Goal: Transaction & Acquisition: Download file/media

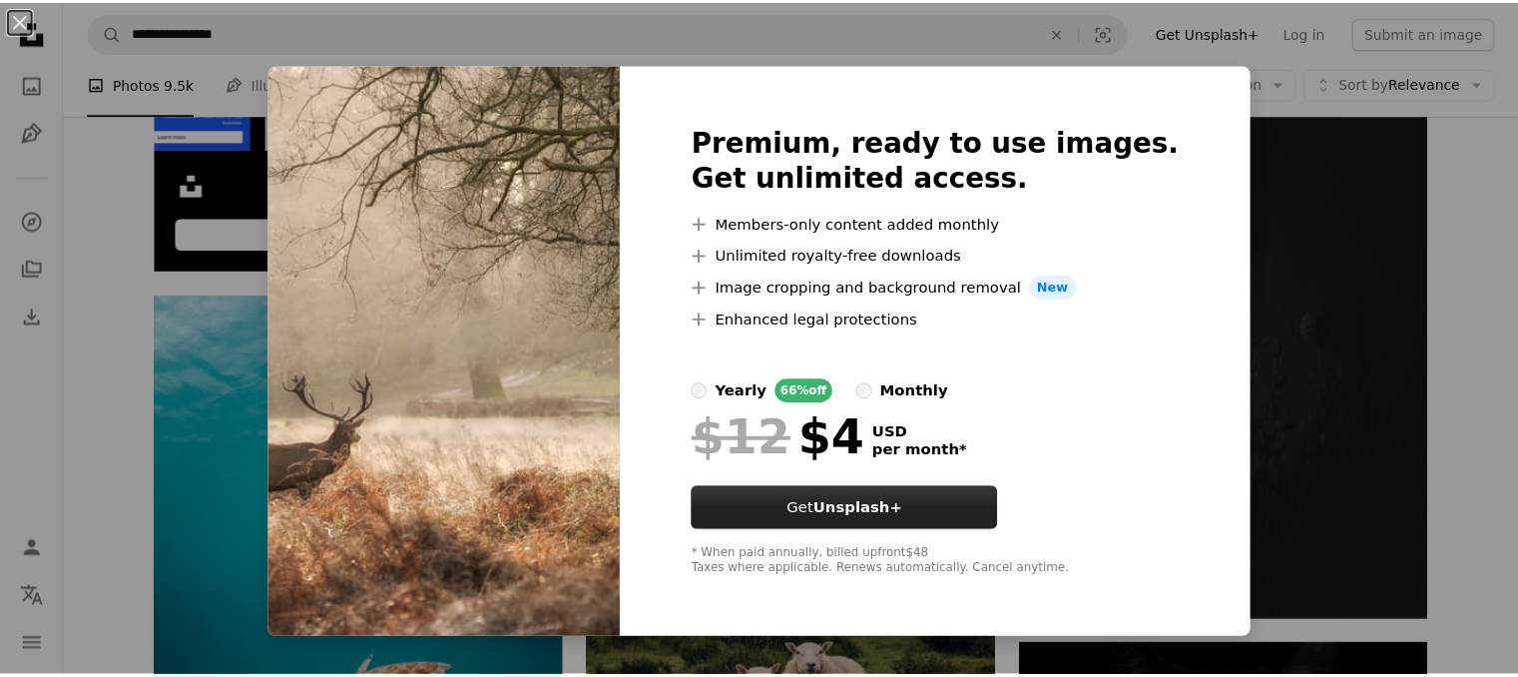
scroll to position [4757, 0]
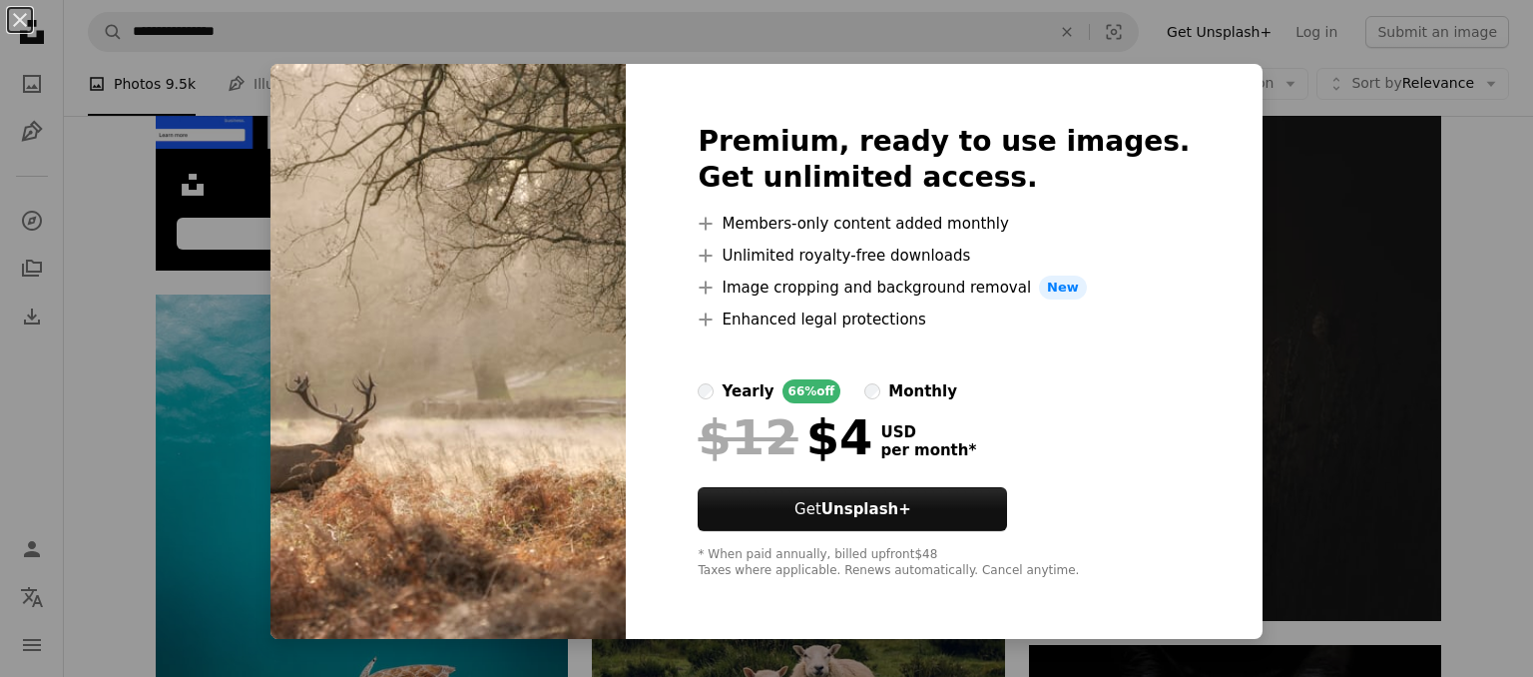
click at [1271, 194] on div "An X shape Premium, ready to use images. Get unlimited access. A plus sign Memb…" at bounding box center [766, 338] width 1533 height 677
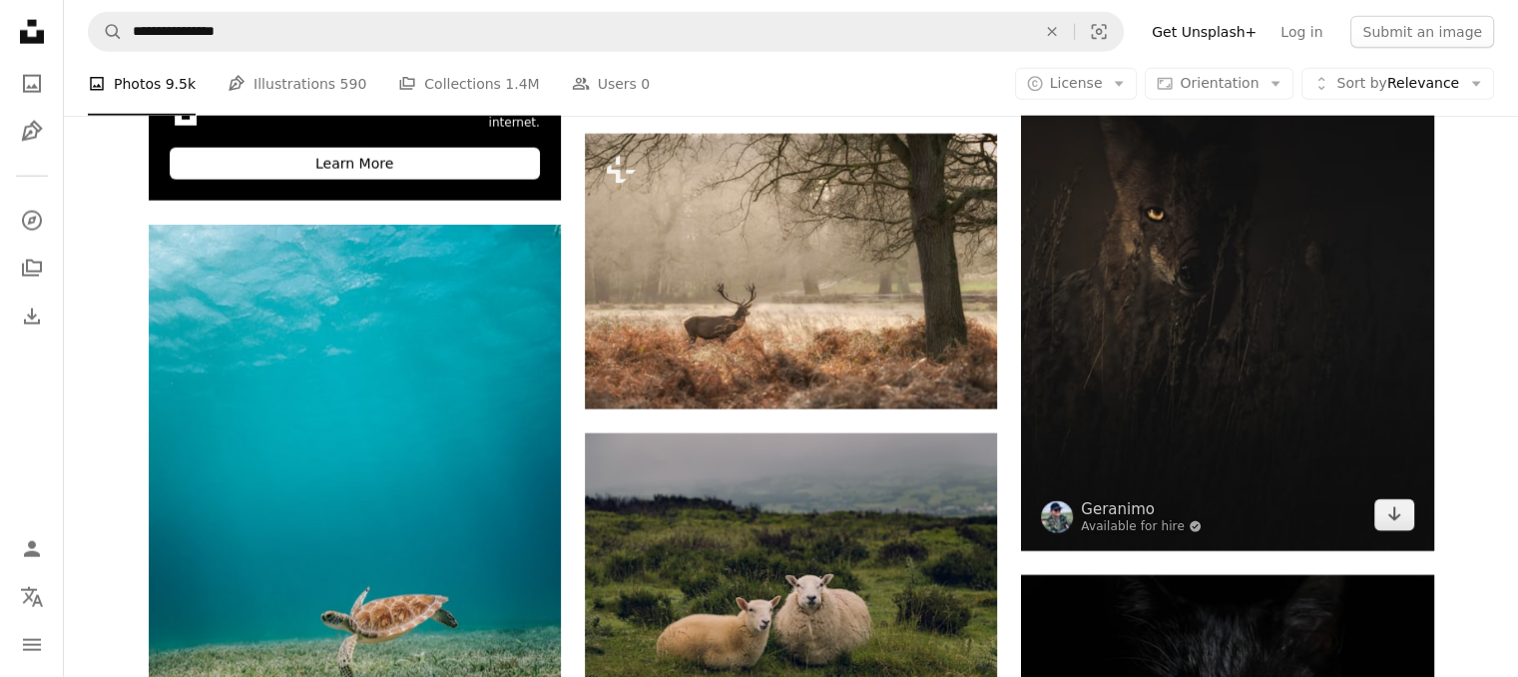
scroll to position [4825, 0]
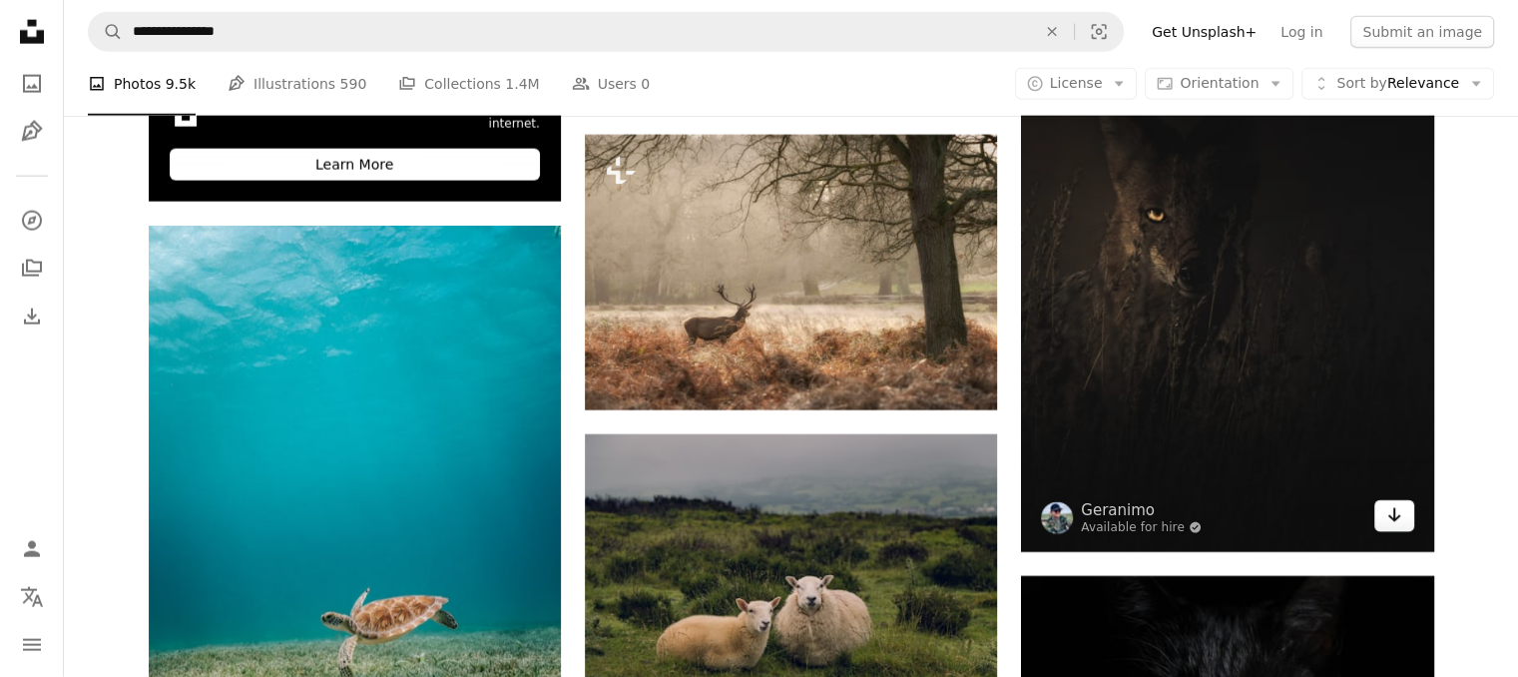
click at [1387, 524] on icon "Arrow pointing down" at bounding box center [1394, 515] width 16 height 24
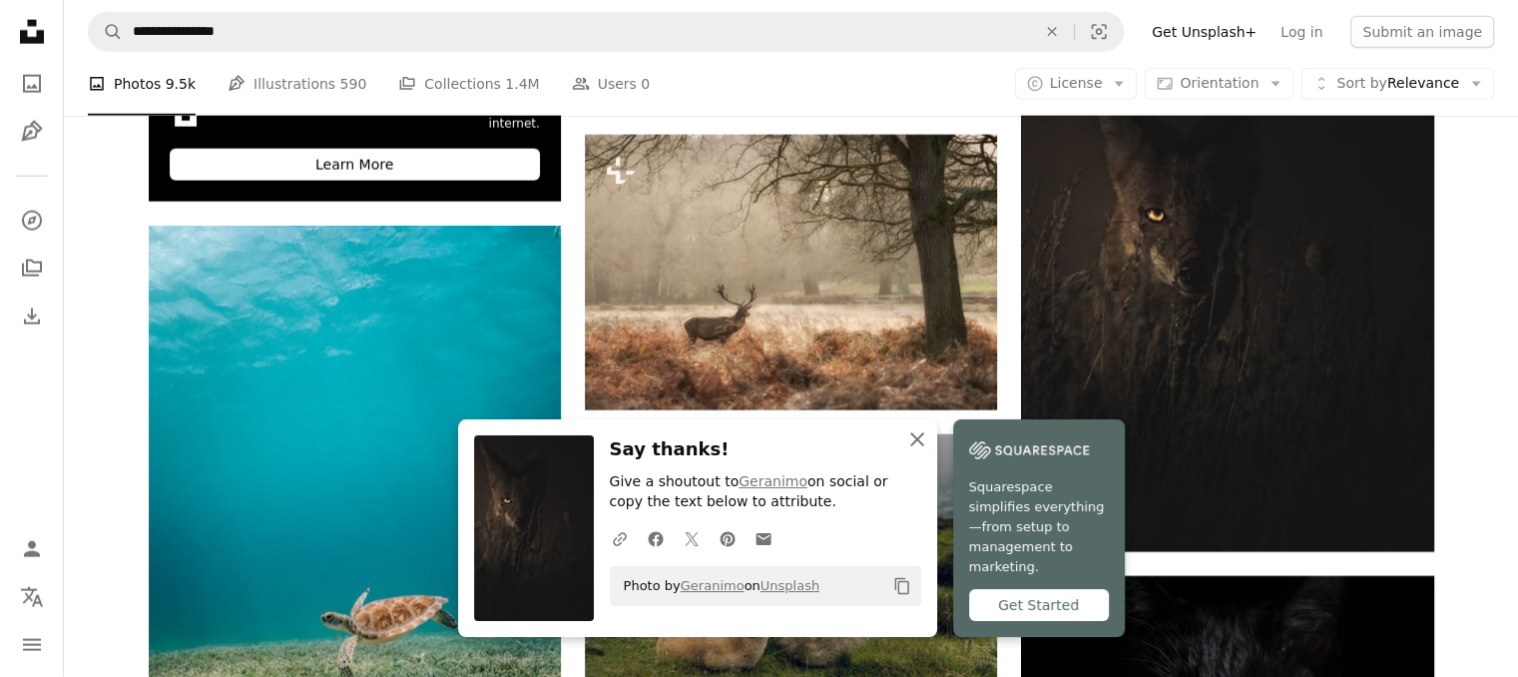
click at [925, 451] on icon "An X shape" at bounding box center [917, 439] width 24 height 24
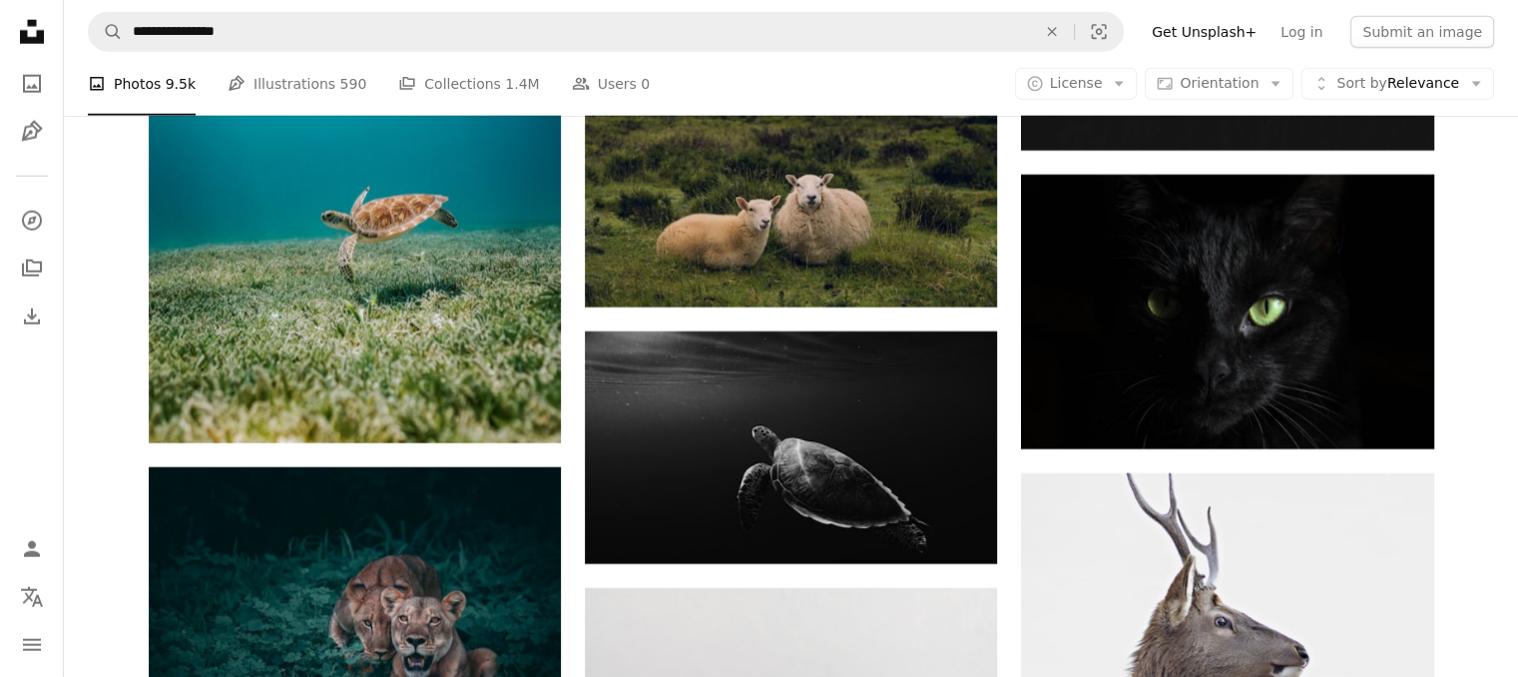
scroll to position [5232, 0]
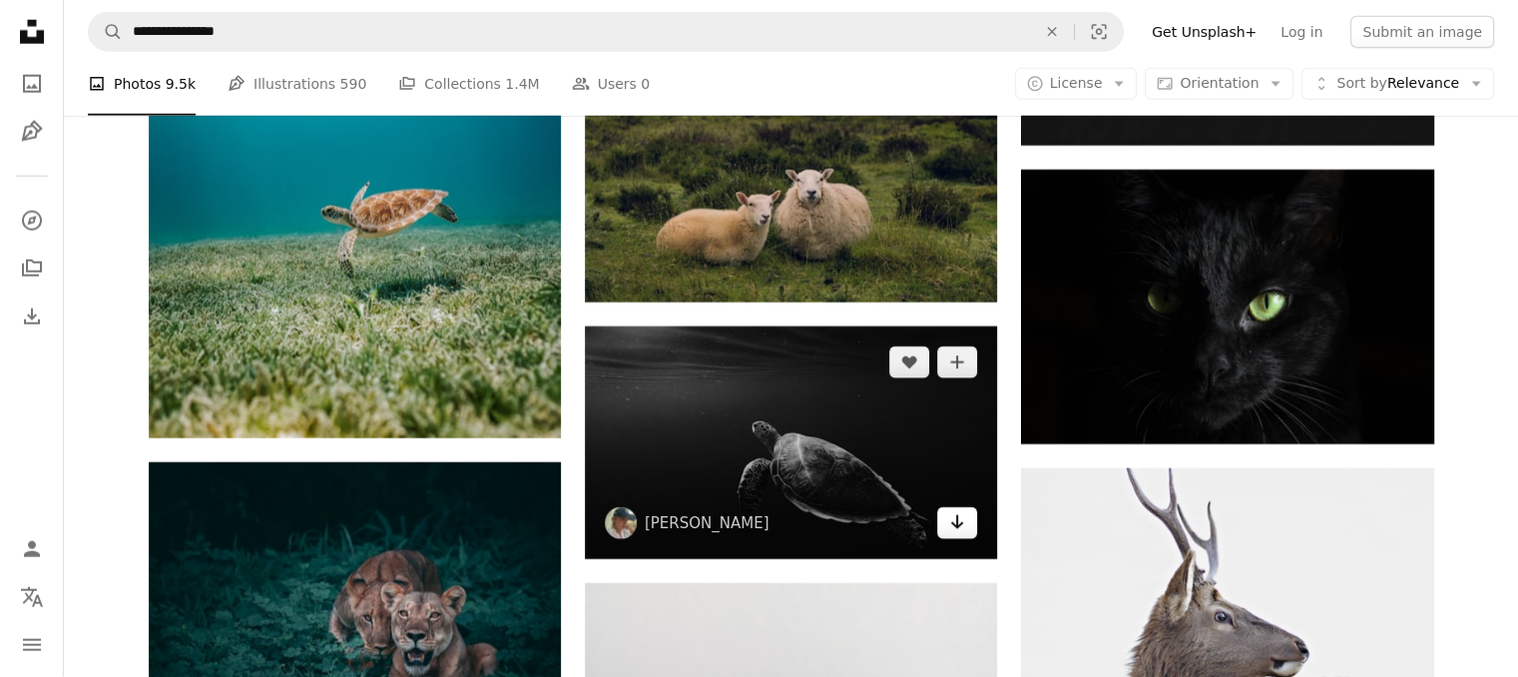
click at [950, 522] on icon "Arrow pointing down" at bounding box center [957, 522] width 16 height 24
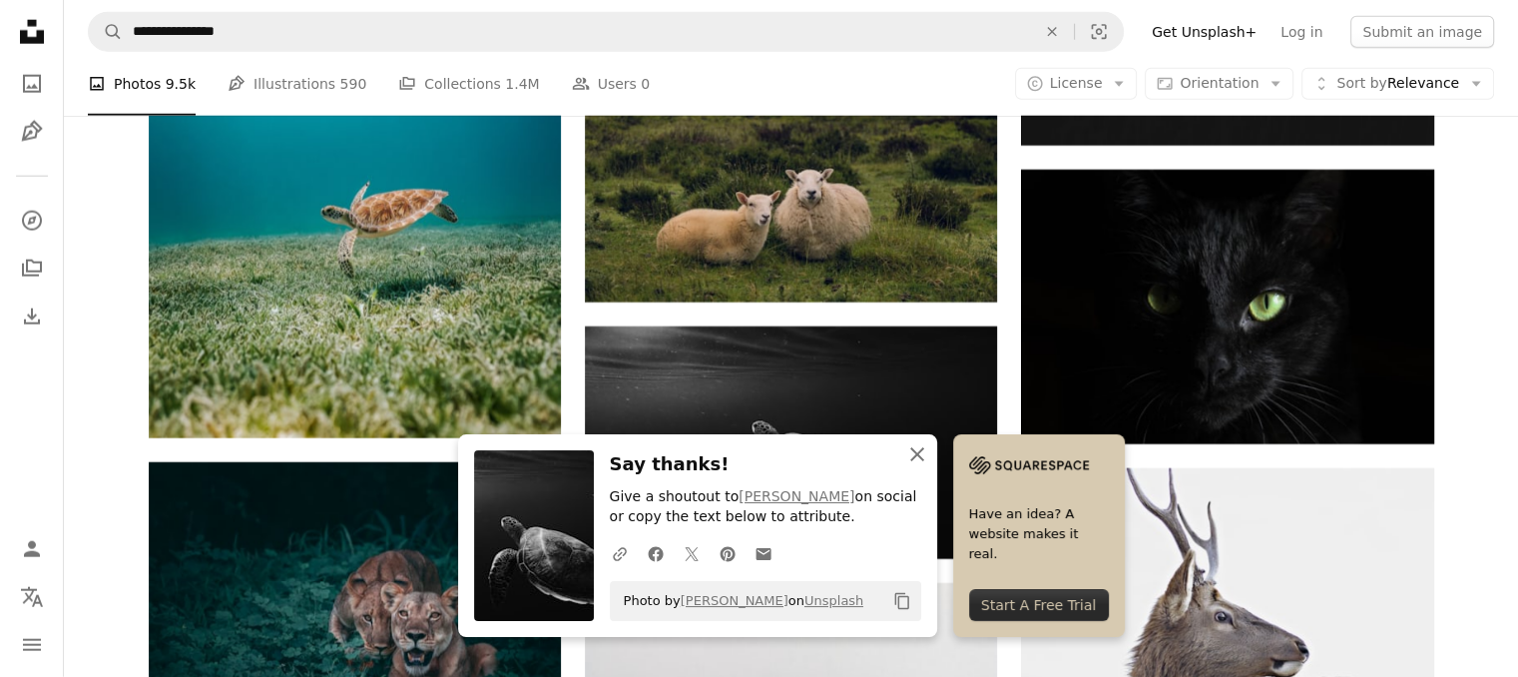
click at [918, 456] on icon "button" at bounding box center [917, 454] width 14 height 14
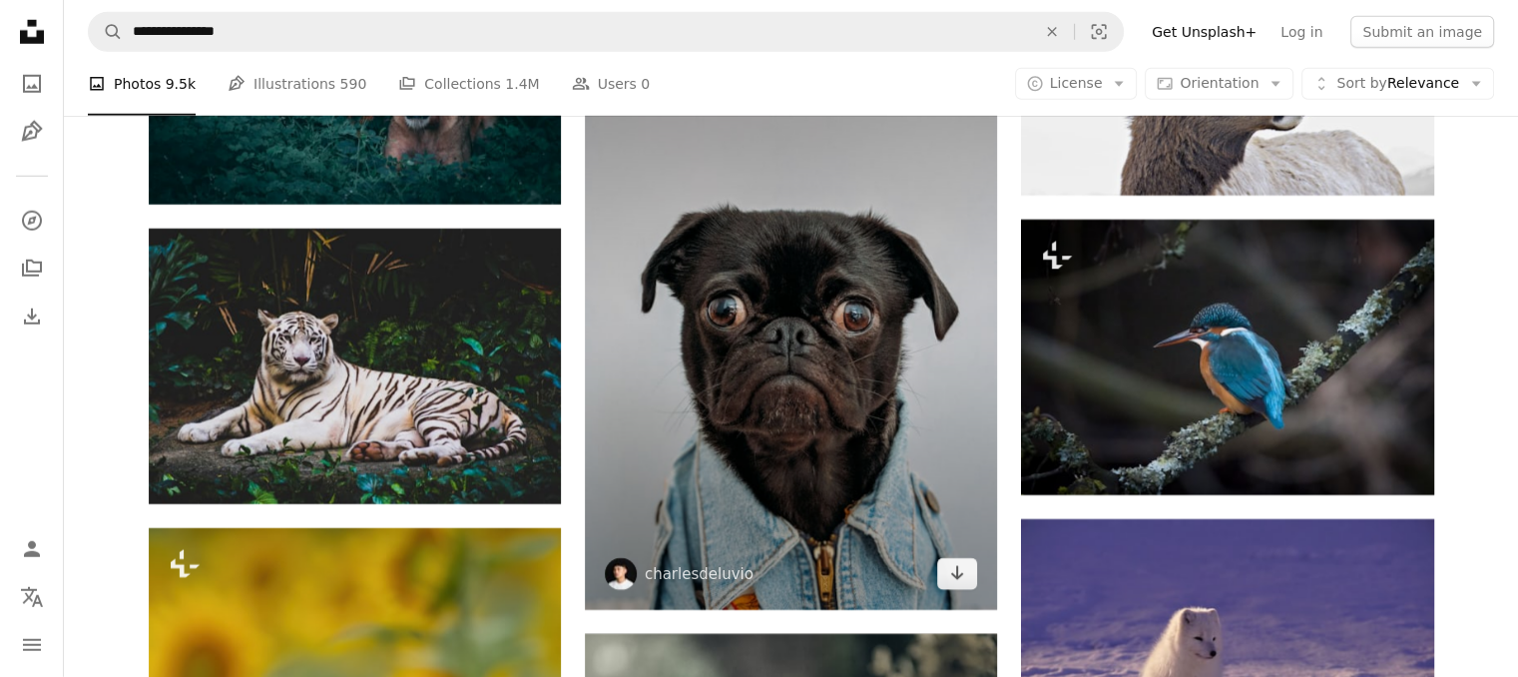
scroll to position [5779, 0]
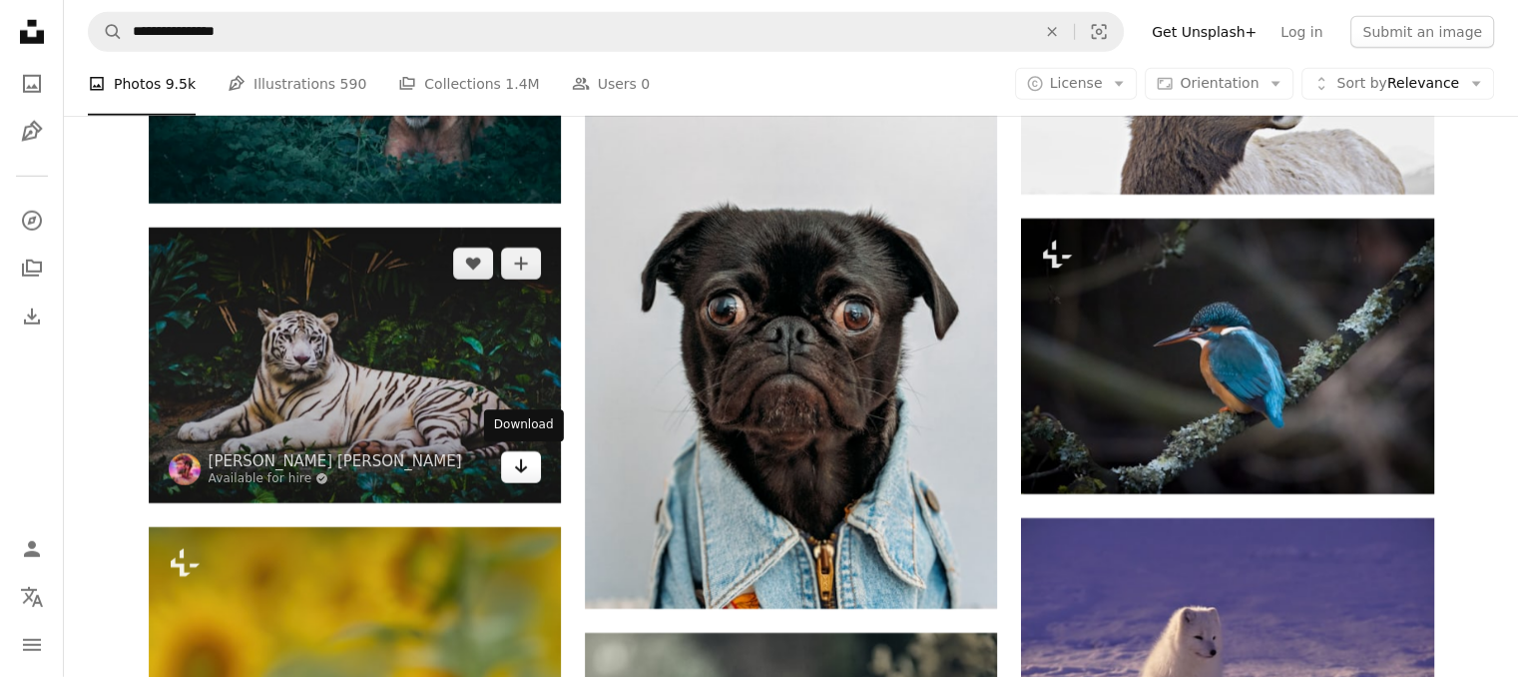
click at [532, 464] on link "Arrow pointing down" at bounding box center [521, 467] width 40 height 32
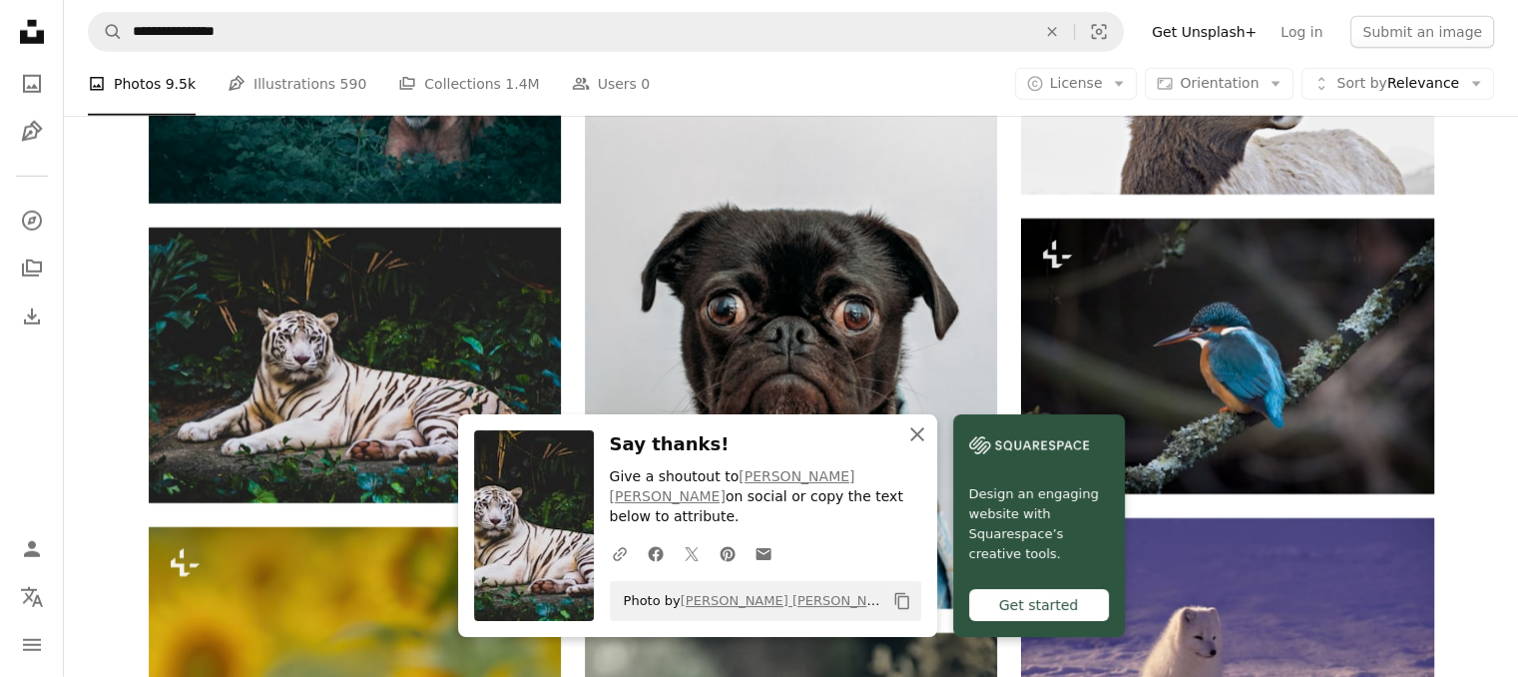
click at [915, 446] on icon "An X shape" at bounding box center [917, 434] width 24 height 24
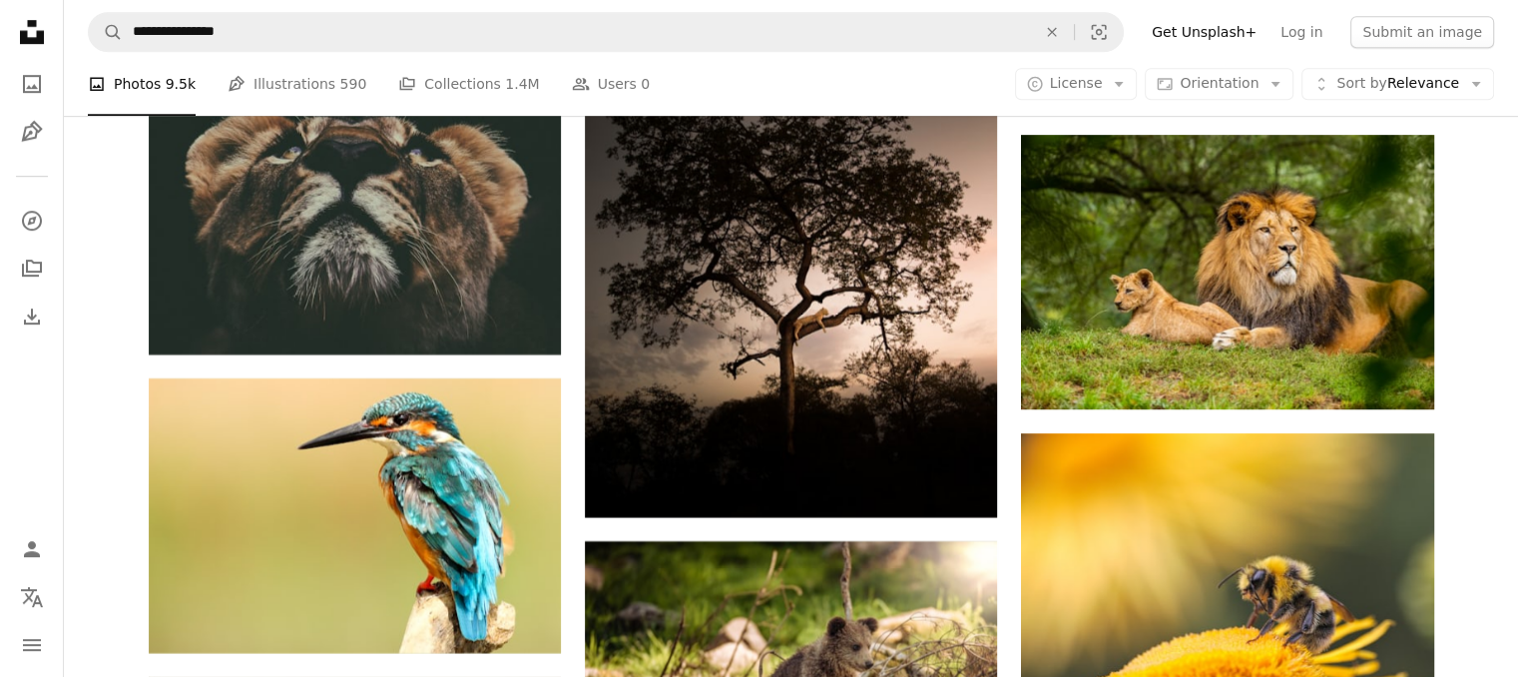
scroll to position [8893, 0]
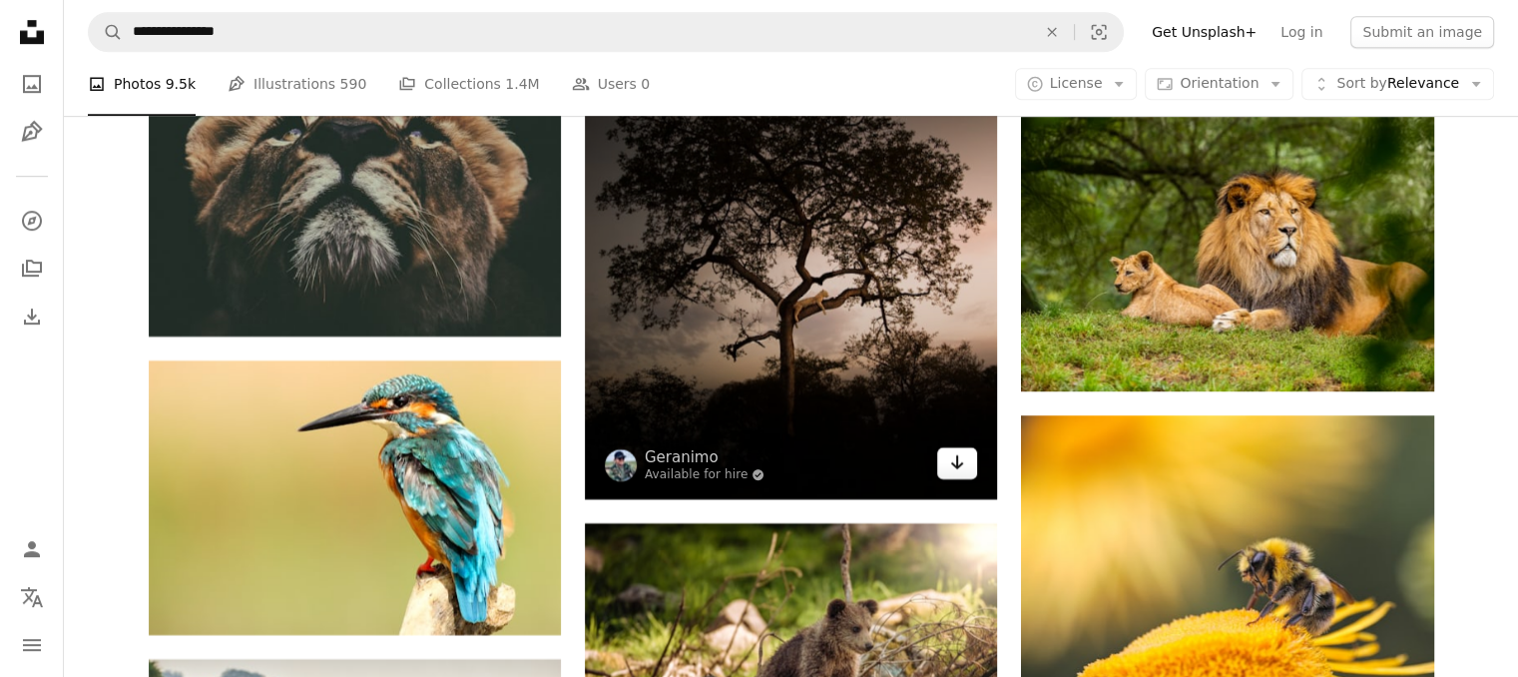
click at [961, 466] on icon "Download" at bounding box center [957, 462] width 13 height 14
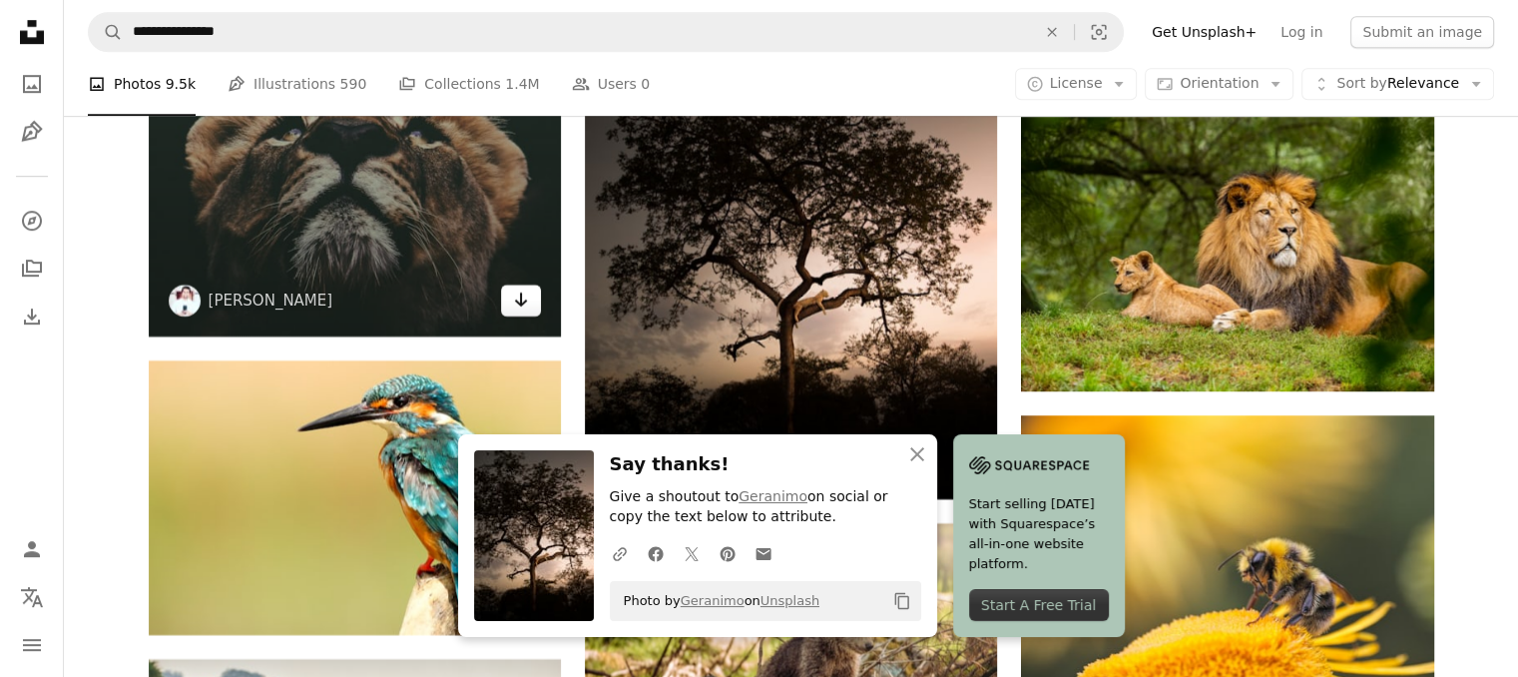
click at [514, 291] on icon "Arrow pointing down" at bounding box center [521, 299] width 16 height 24
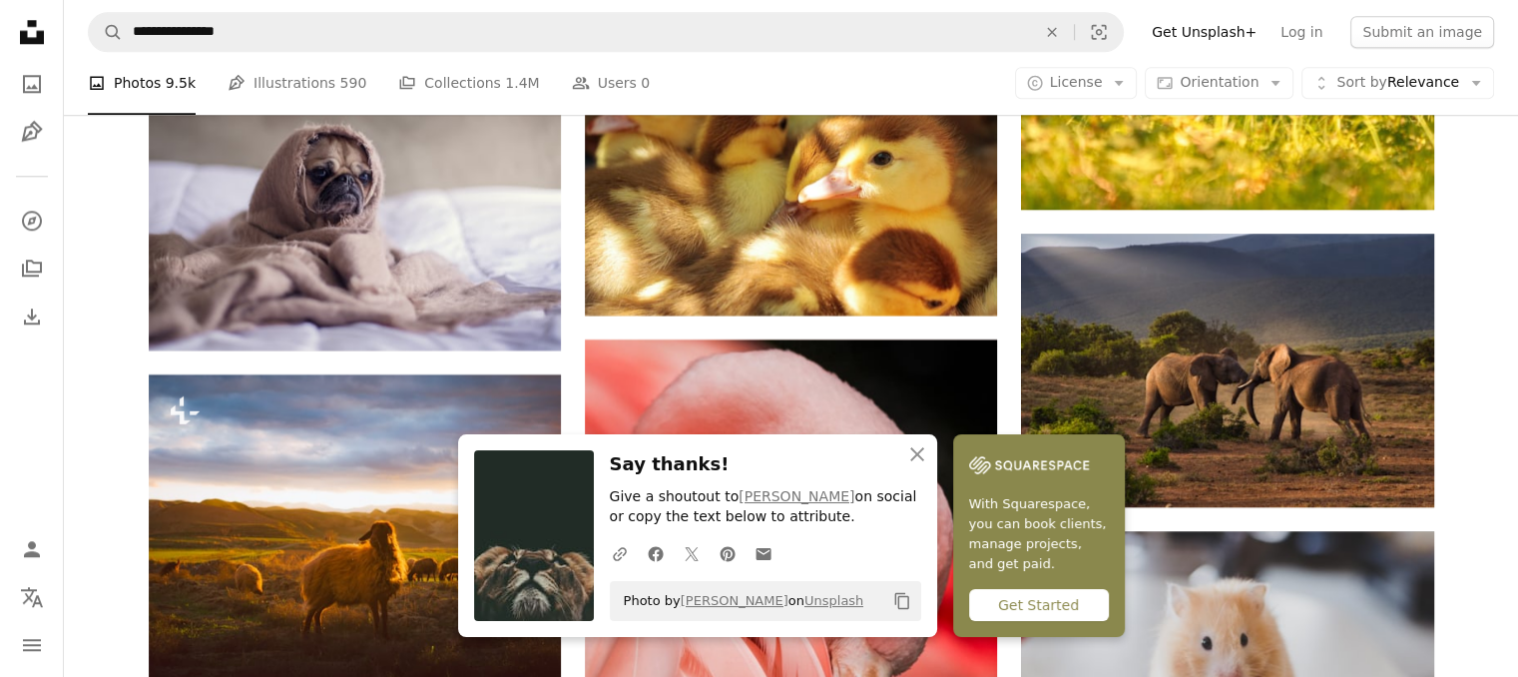
scroll to position [9675, 0]
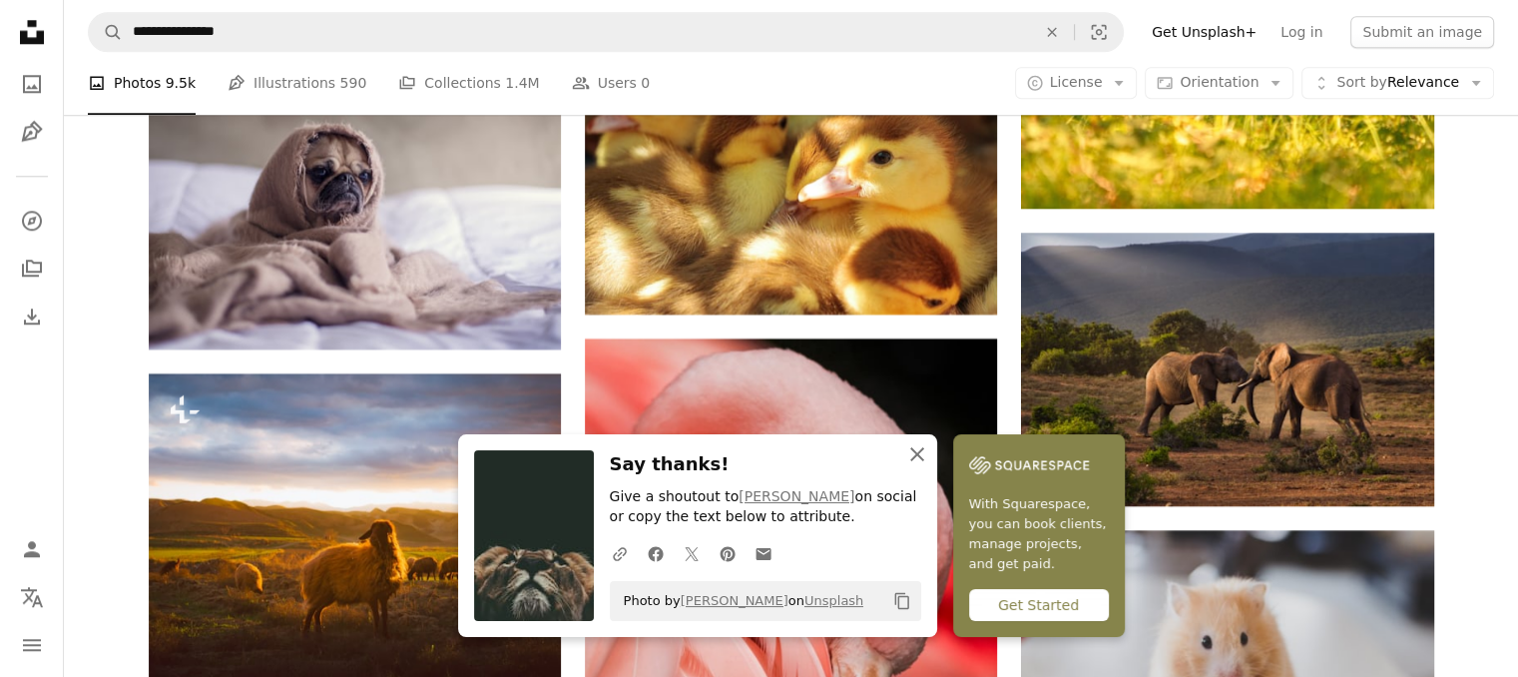
click at [914, 448] on icon "An X shape" at bounding box center [917, 454] width 24 height 24
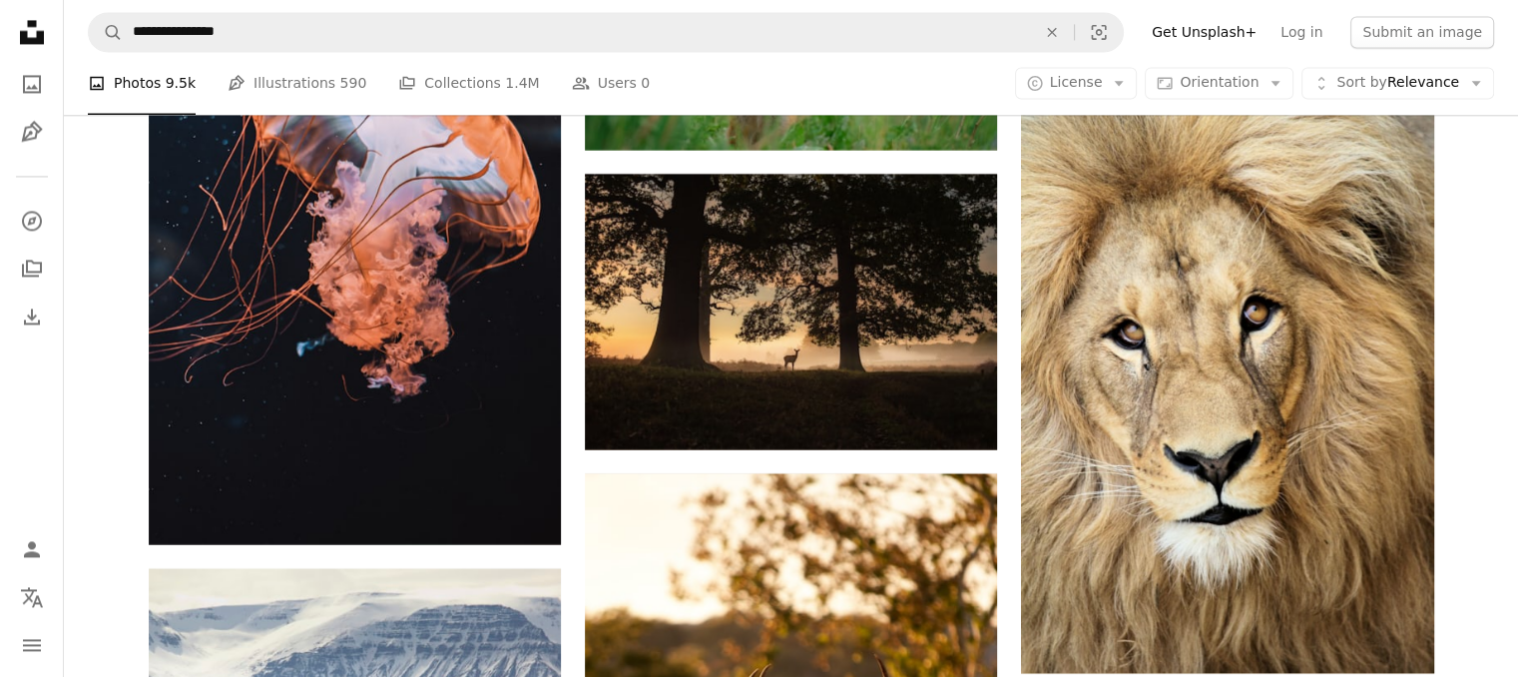
scroll to position [10838, 0]
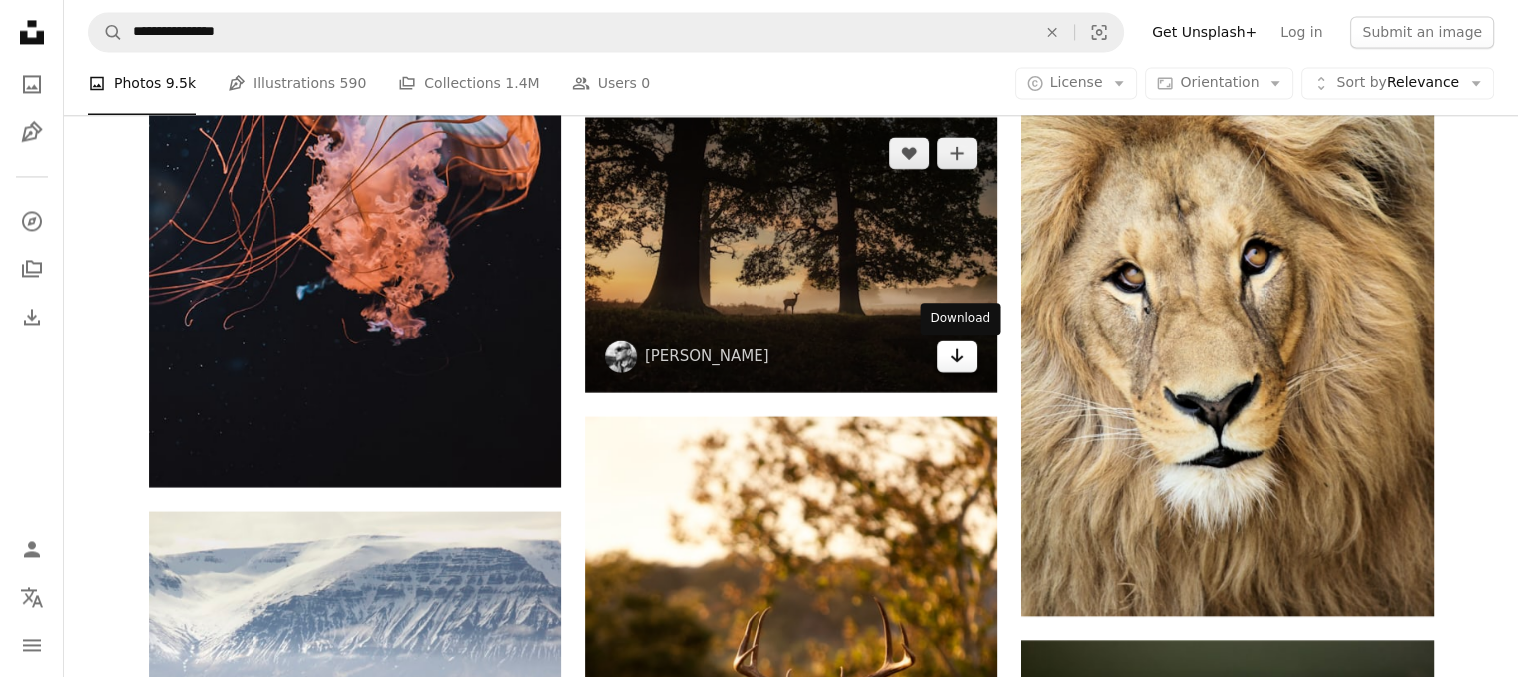
click at [966, 369] on link "Arrow pointing down" at bounding box center [957, 356] width 40 height 32
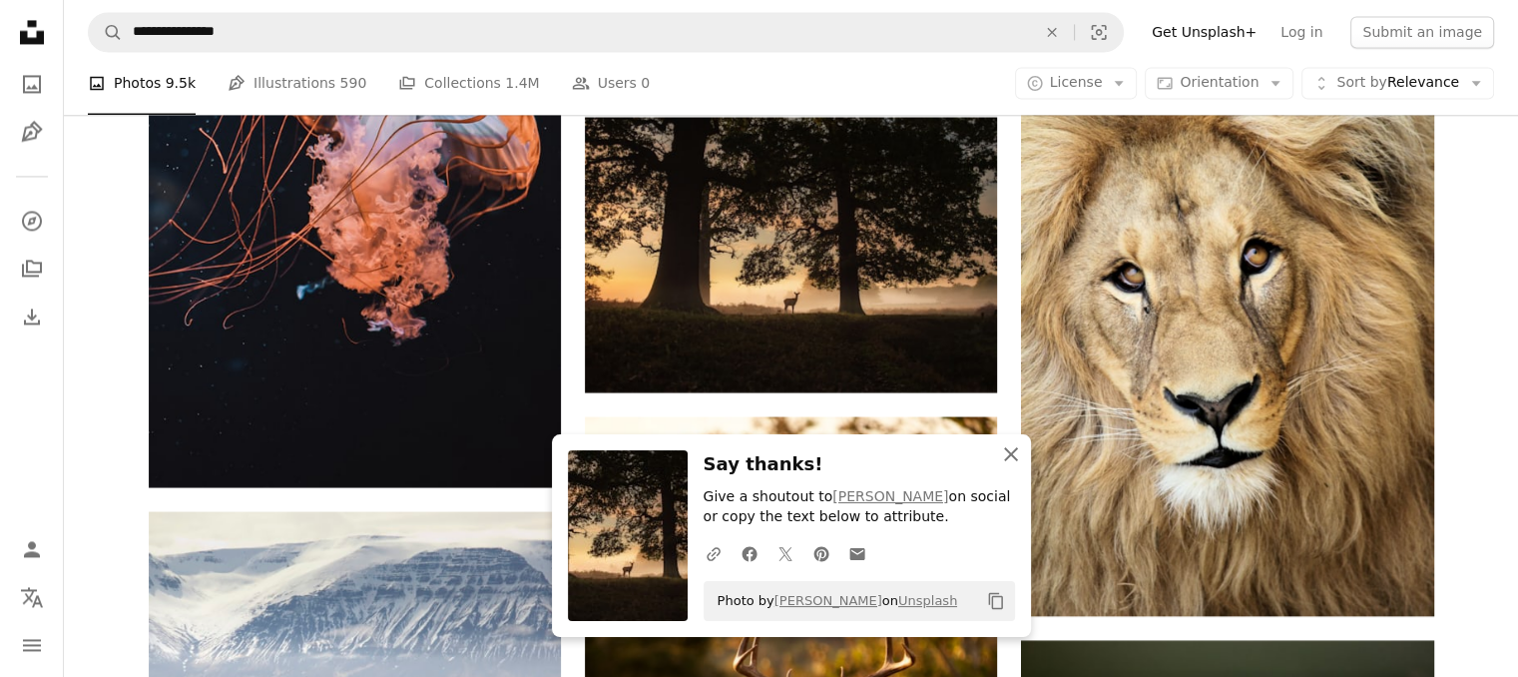
click at [1006, 451] on icon "An X shape" at bounding box center [1011, 454] width 24 height 24
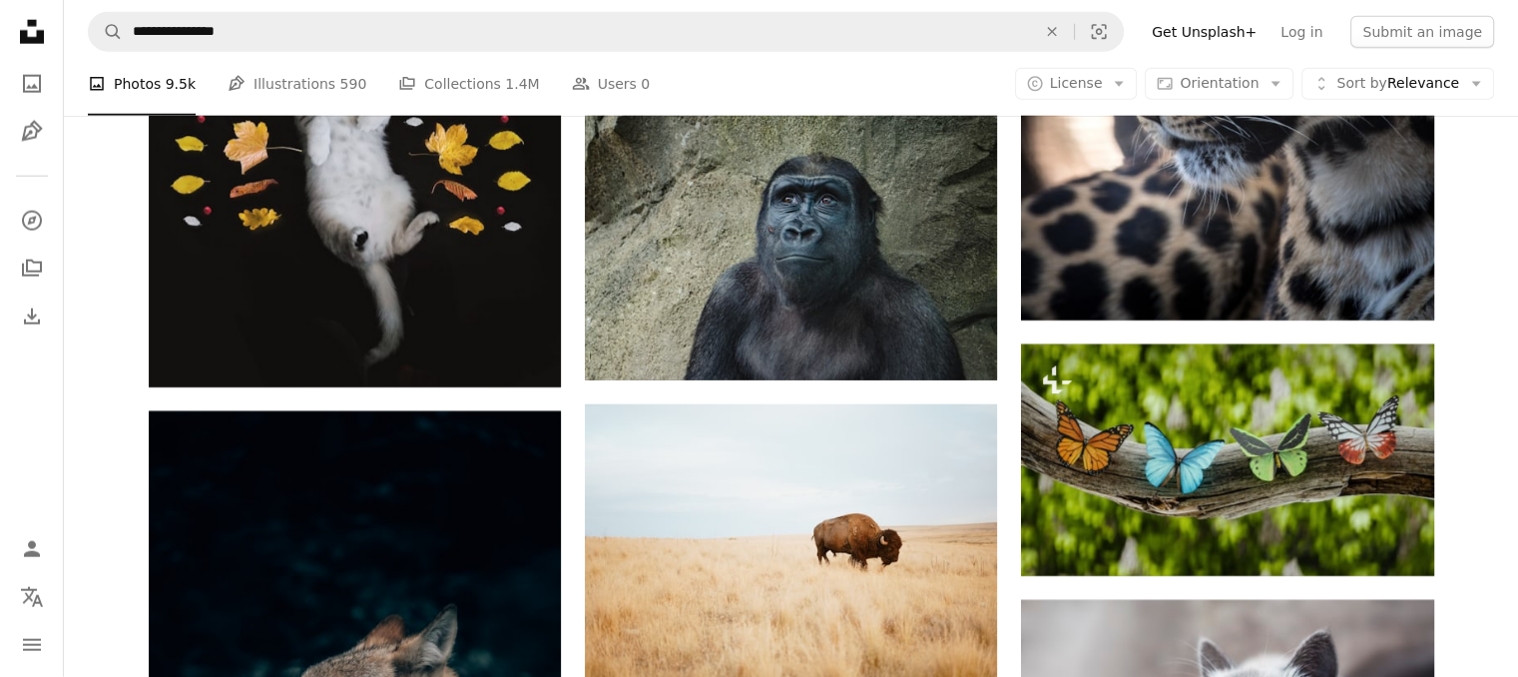
scroll to position [12708, 0]
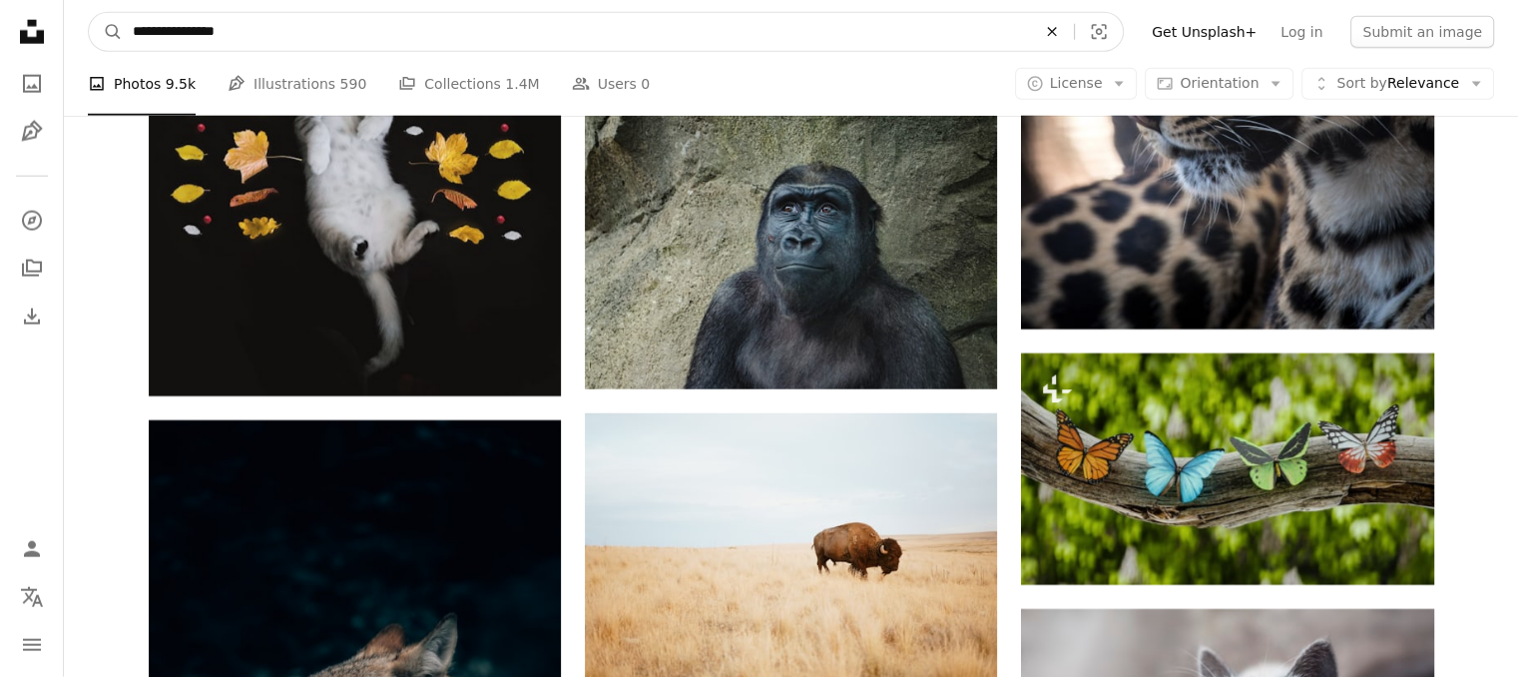
click at [1074, 27] on icon "An X shape" at bounding box center [1052, 32] width 44 height 16
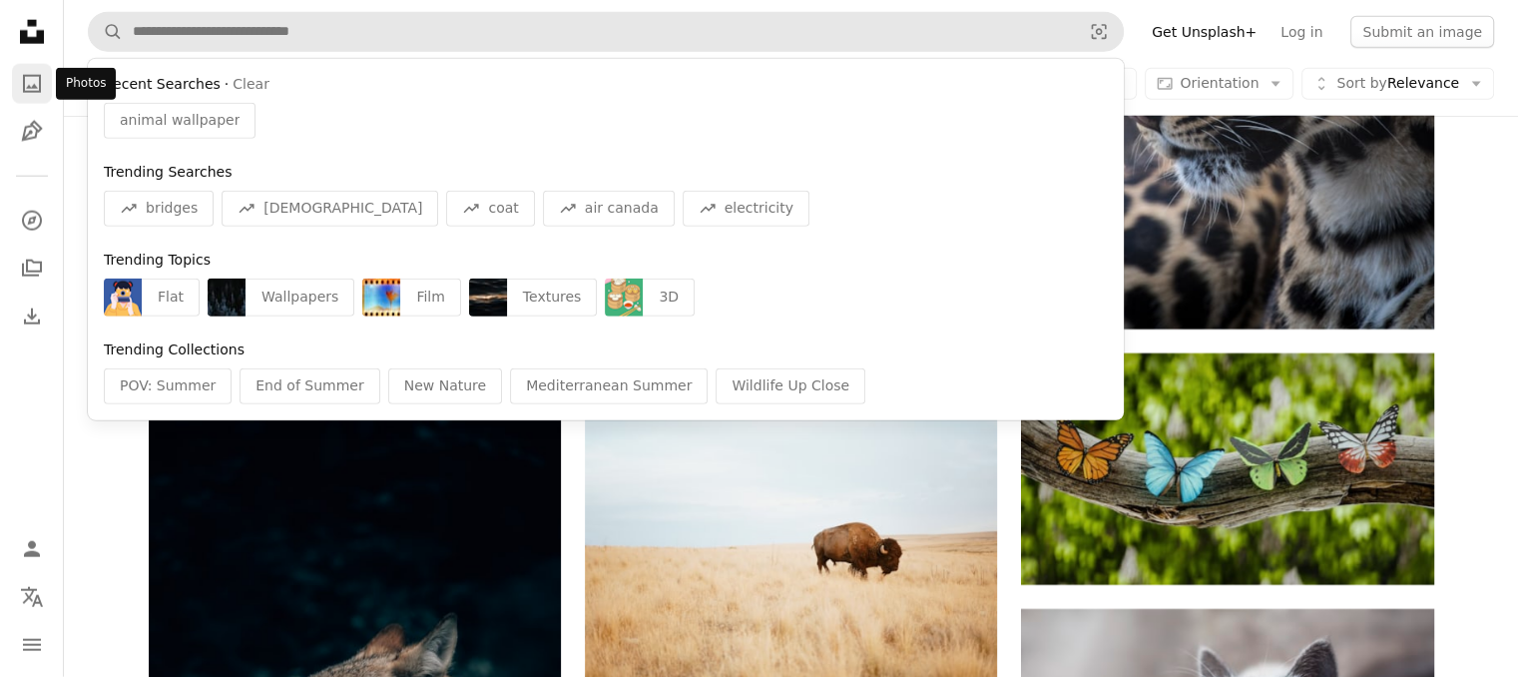
click at [31, 75] on icon "Photos" at bounding box center [32, 84] width 18 height 18
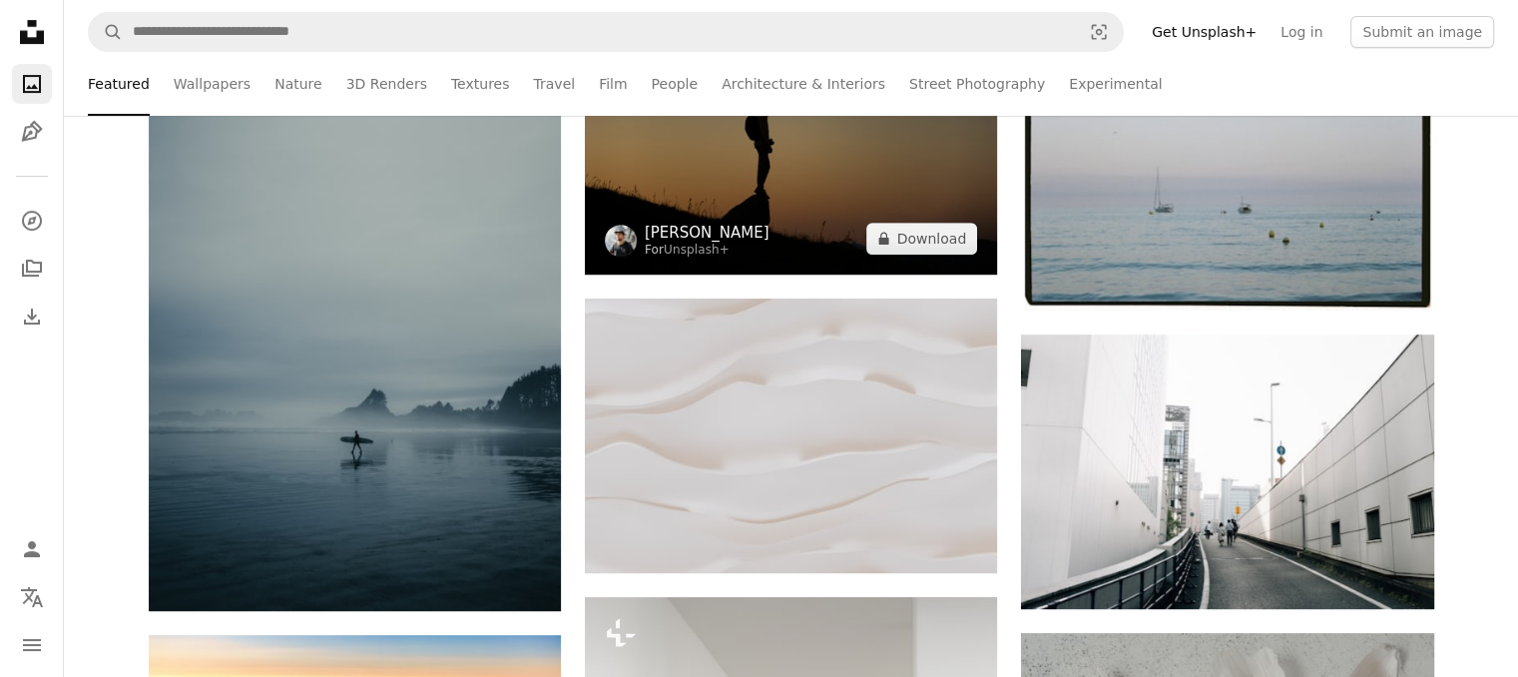
scroll to position [835, 0]
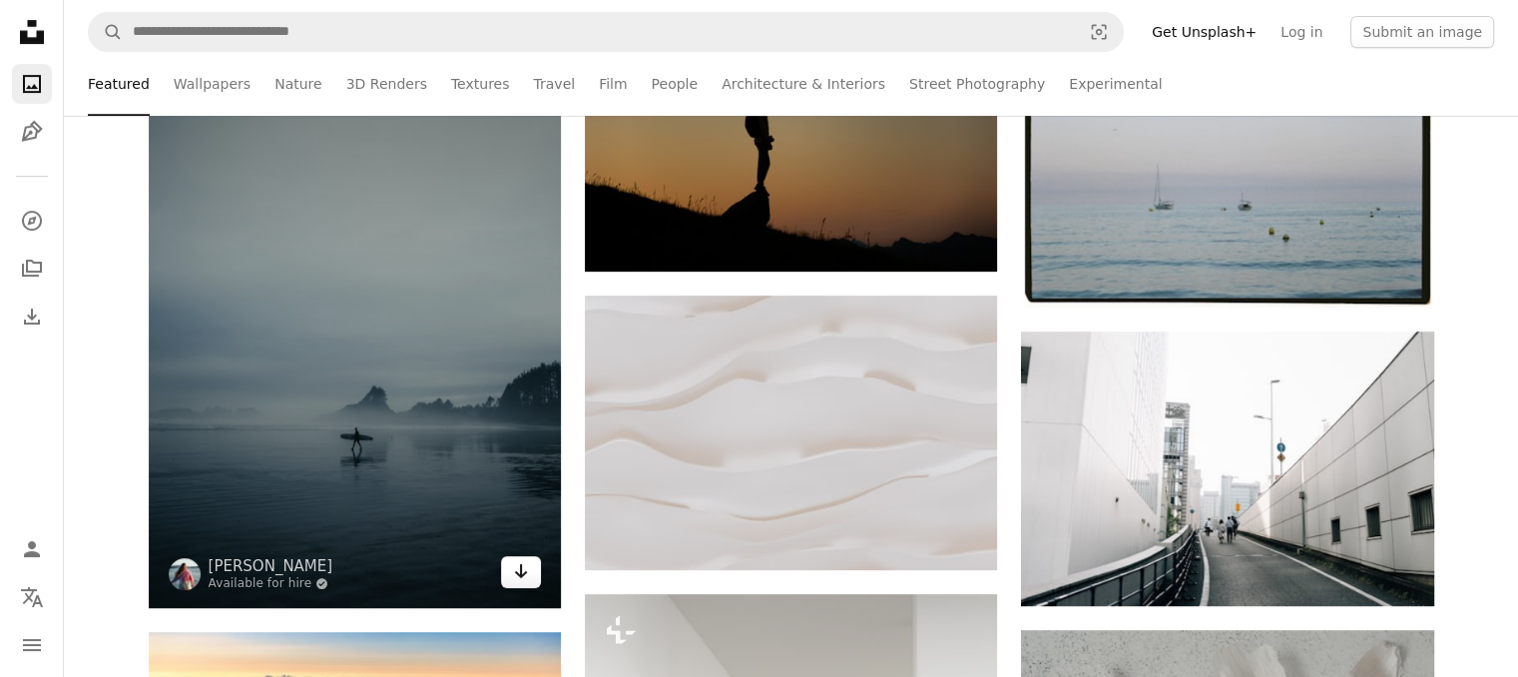
click at [516, 569] on icon "Arrow pointing down" at bounding box center [521, 571] width 16 height 24
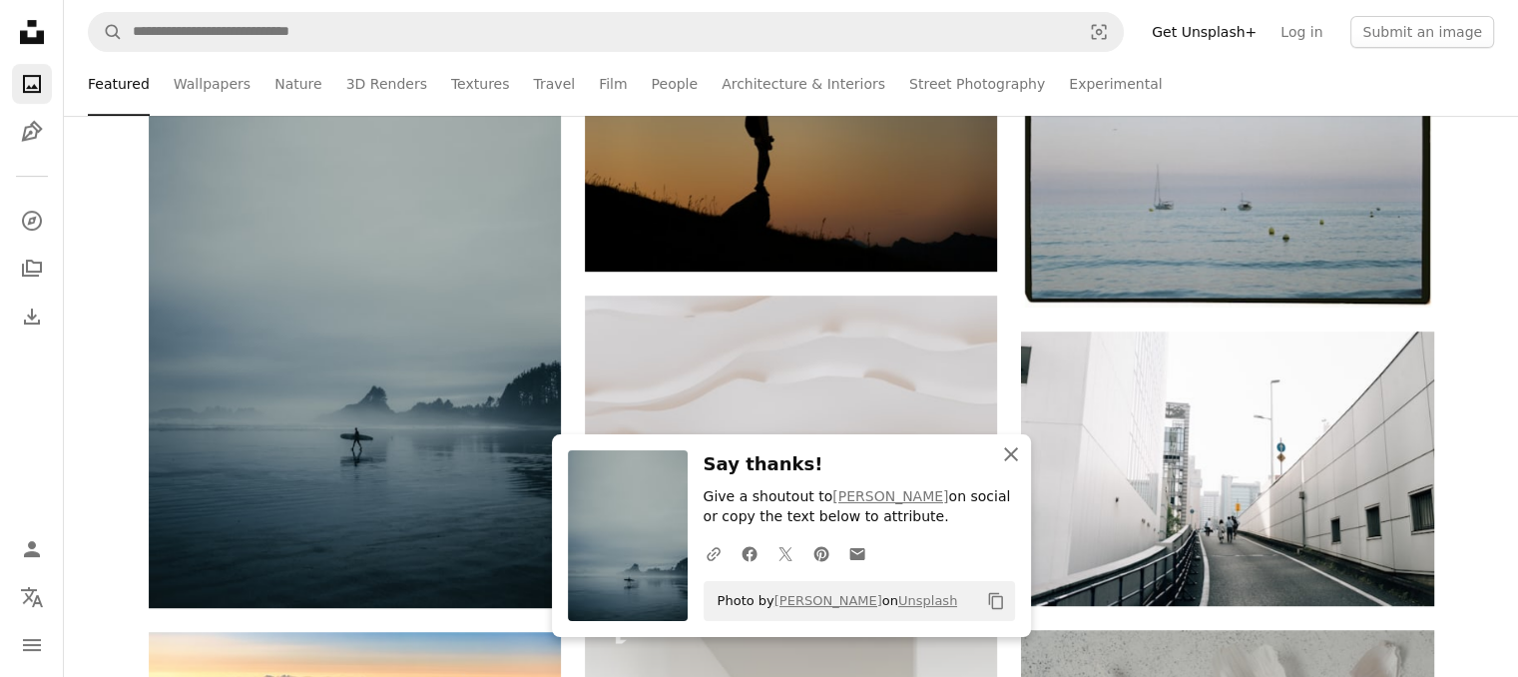
click at [1006, 452] on icon "An X shape" at bounding box center [1011, 454] width 24 height 24
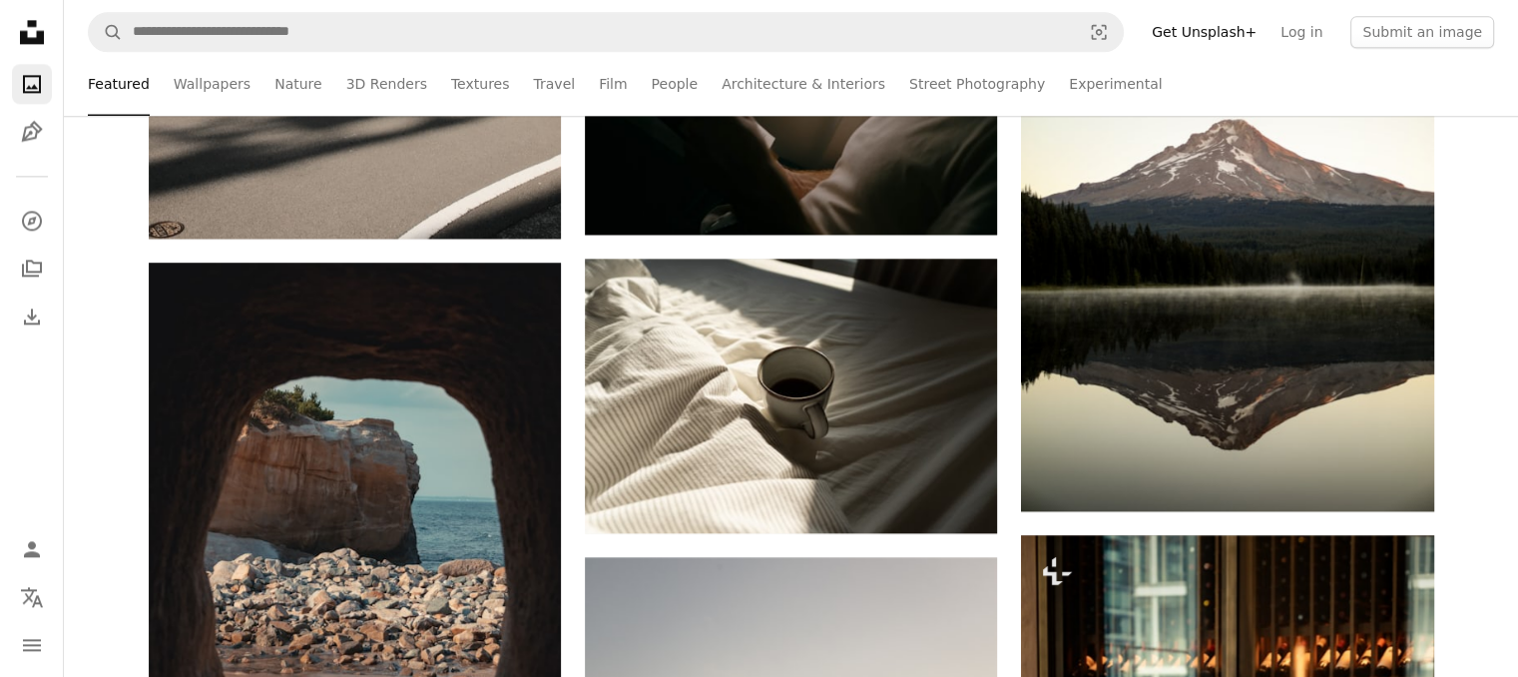
scroll to position [2778, 0]
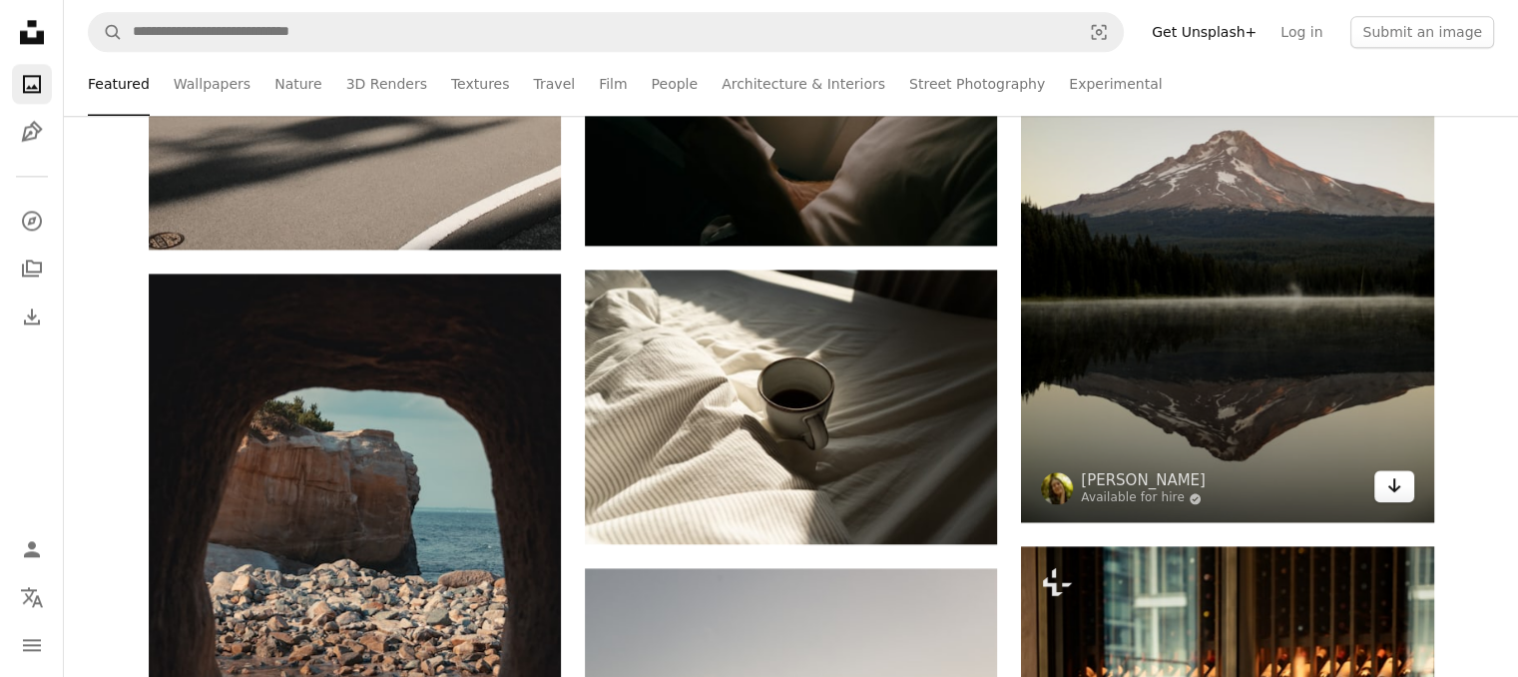
click at [1392, 483] on icon "Arrow pointing down" at bounding box center [1394, 485] width 16 height 24
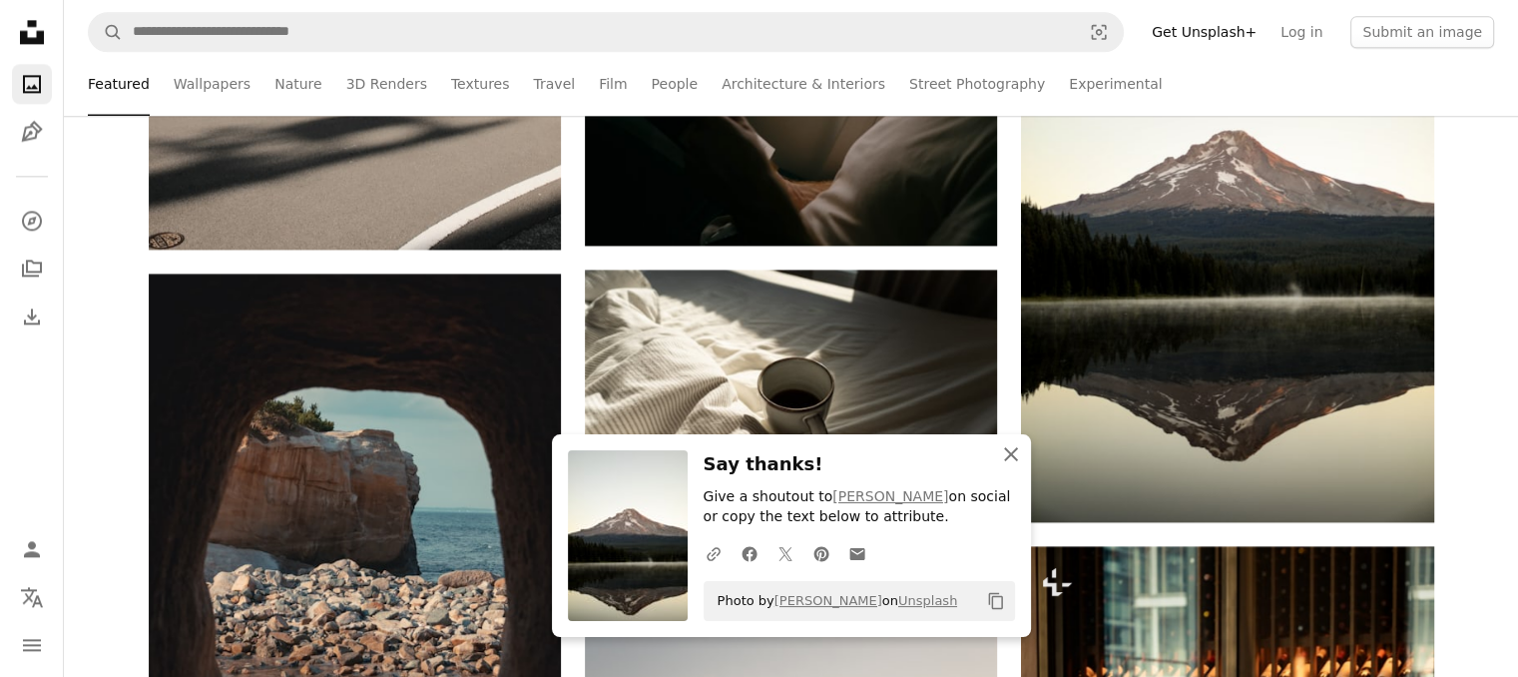
click at [1011, 452] on icon "button" at bounding box center [1011, 454] width 14 height 14
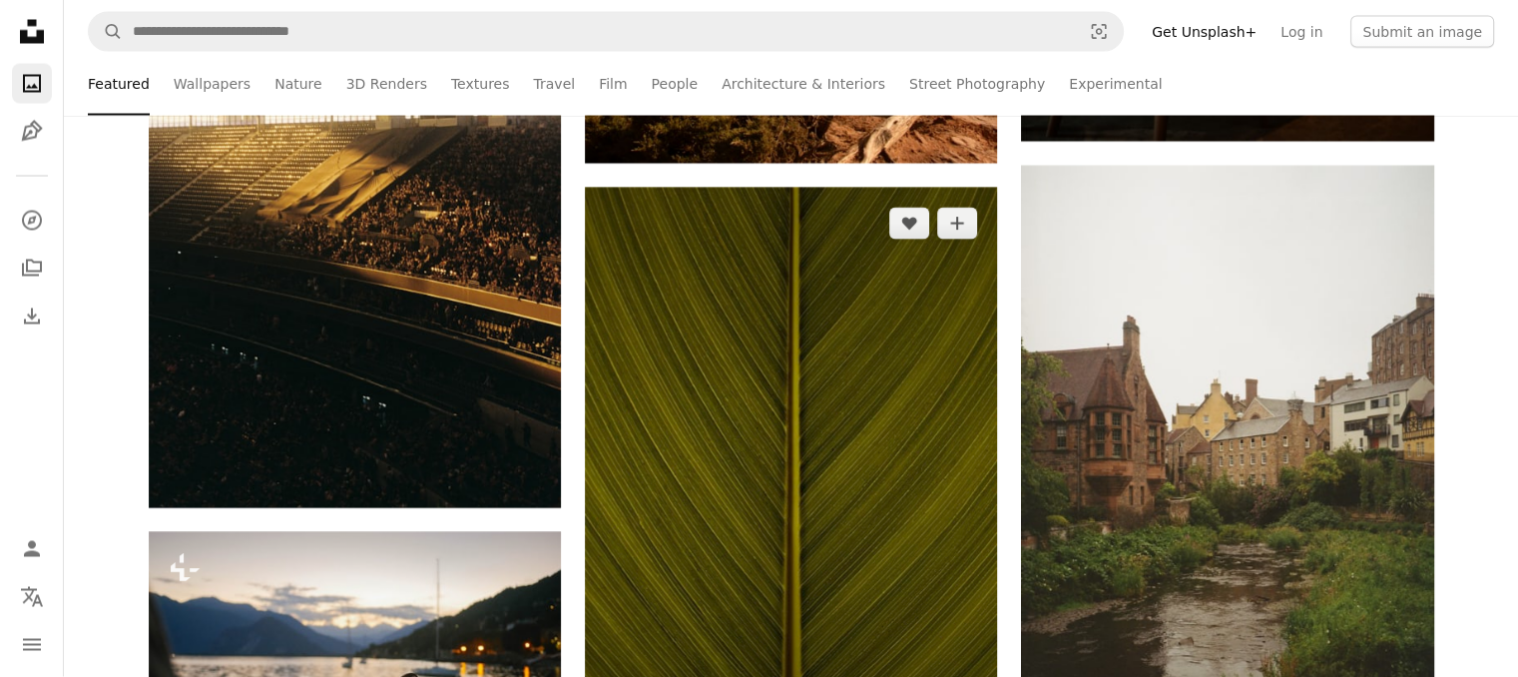
scroll to position [3790, 0]
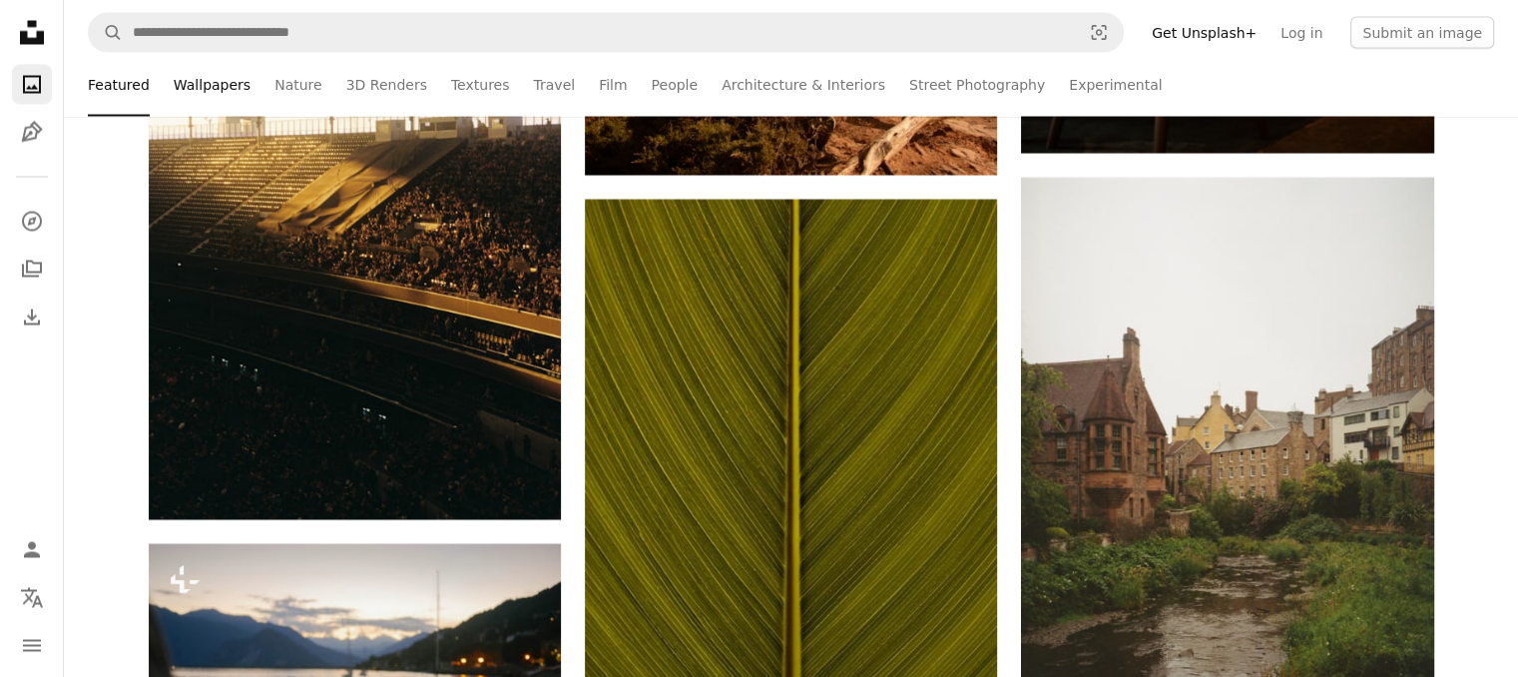
click at [214, 93] on link "Wallpapers" at bounding box center [212, 84] width 77 height 64
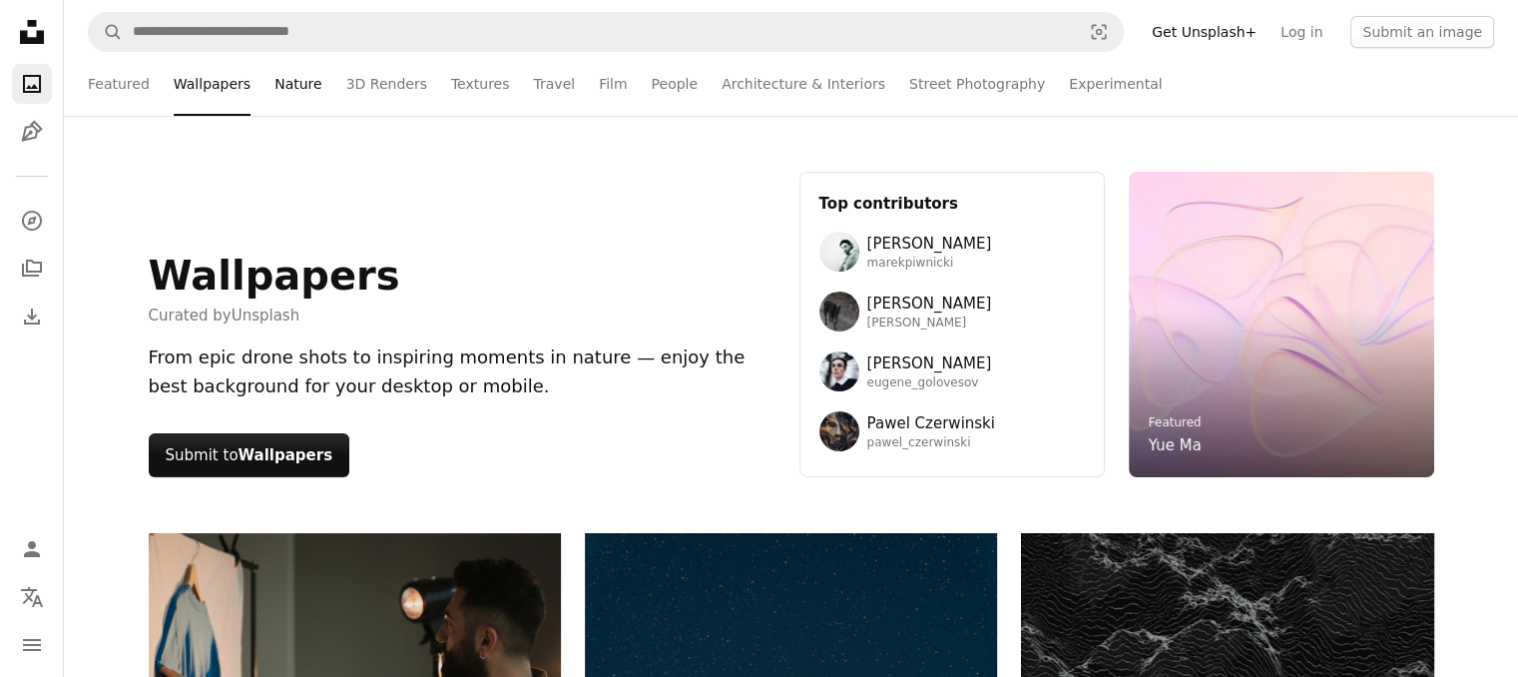
click at [274, 81] on link "Nature" at bounding box center [297, 84] width 47 height 64
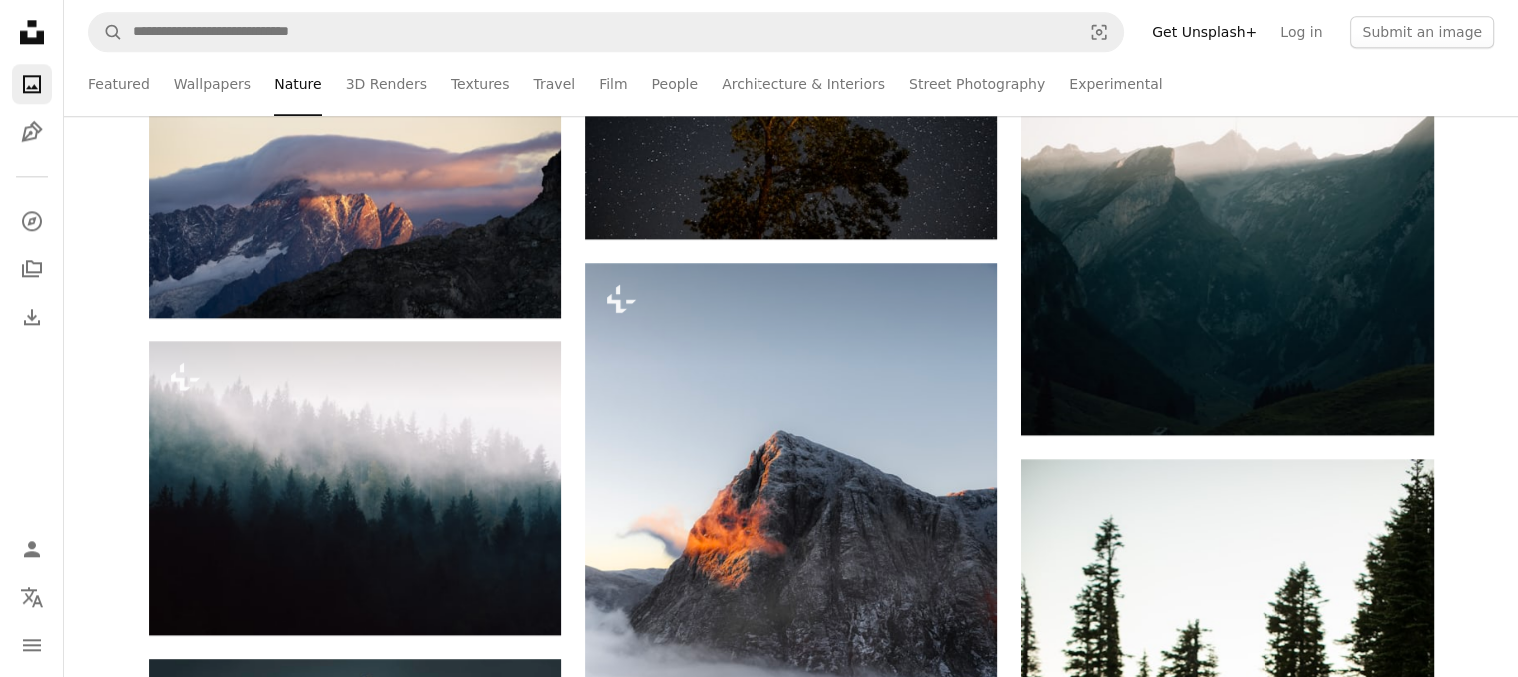
scroll to position [2447, 0]
click at [740, 81] on link "Architecture & Interiors" at bounding box center [803, 84] width 164 height 64
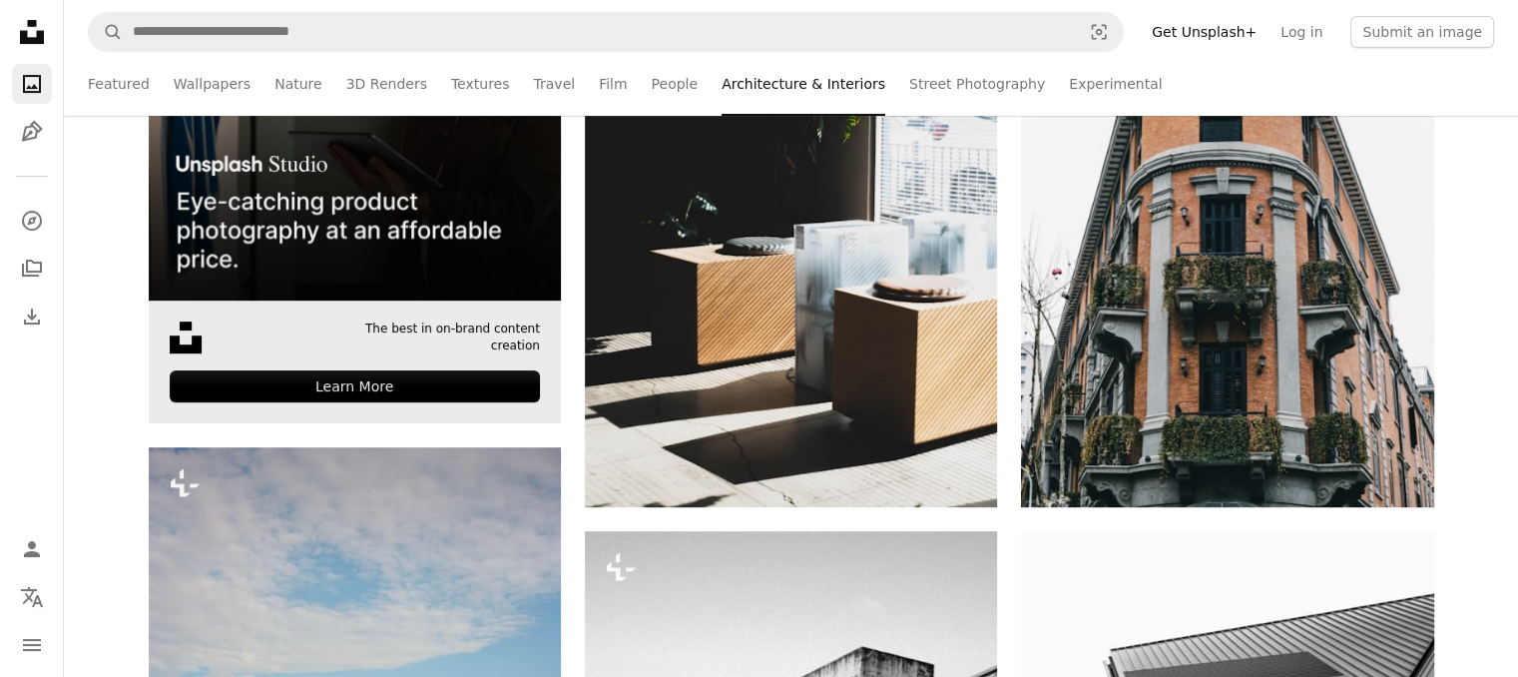
scroll to position [737, 0]
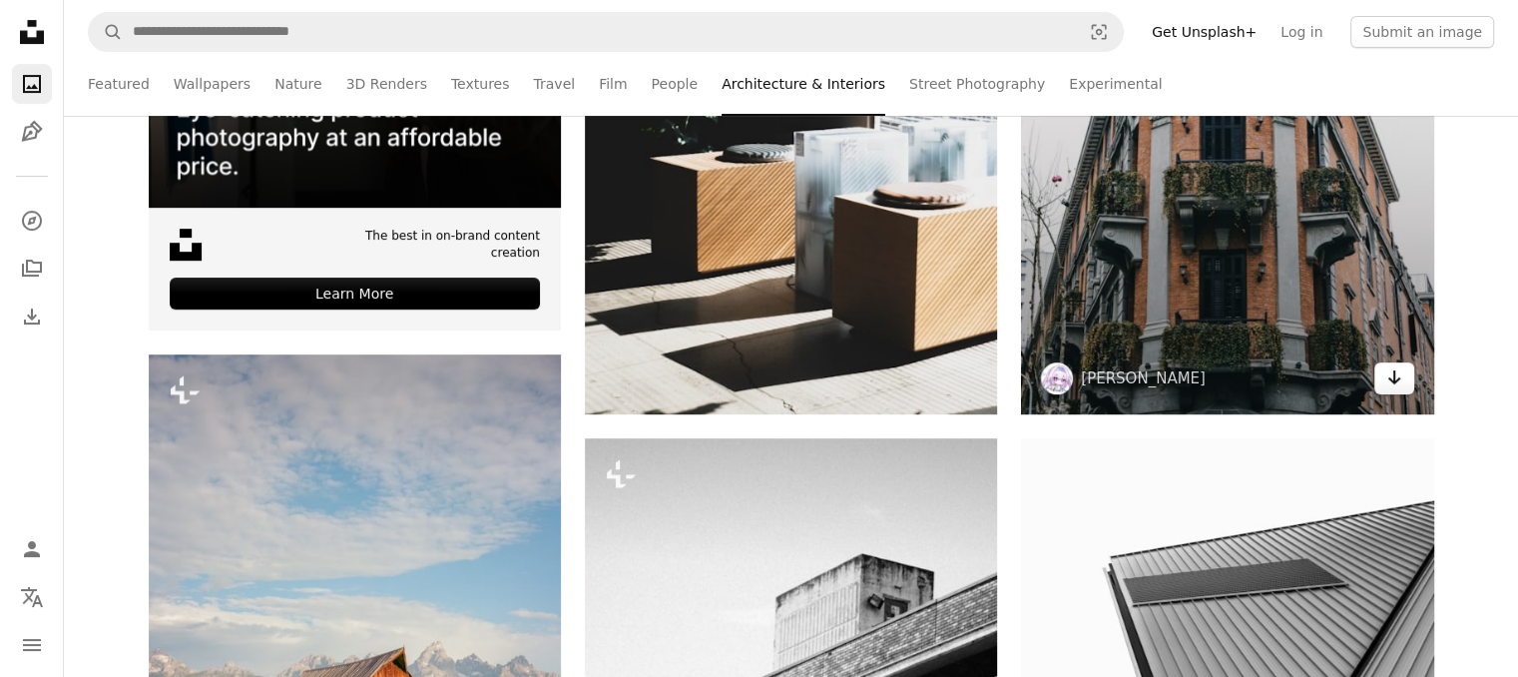
click at [1401, 380] on link "Arrow pointing down" at bounding box center [1394, 378] width 40 height 32
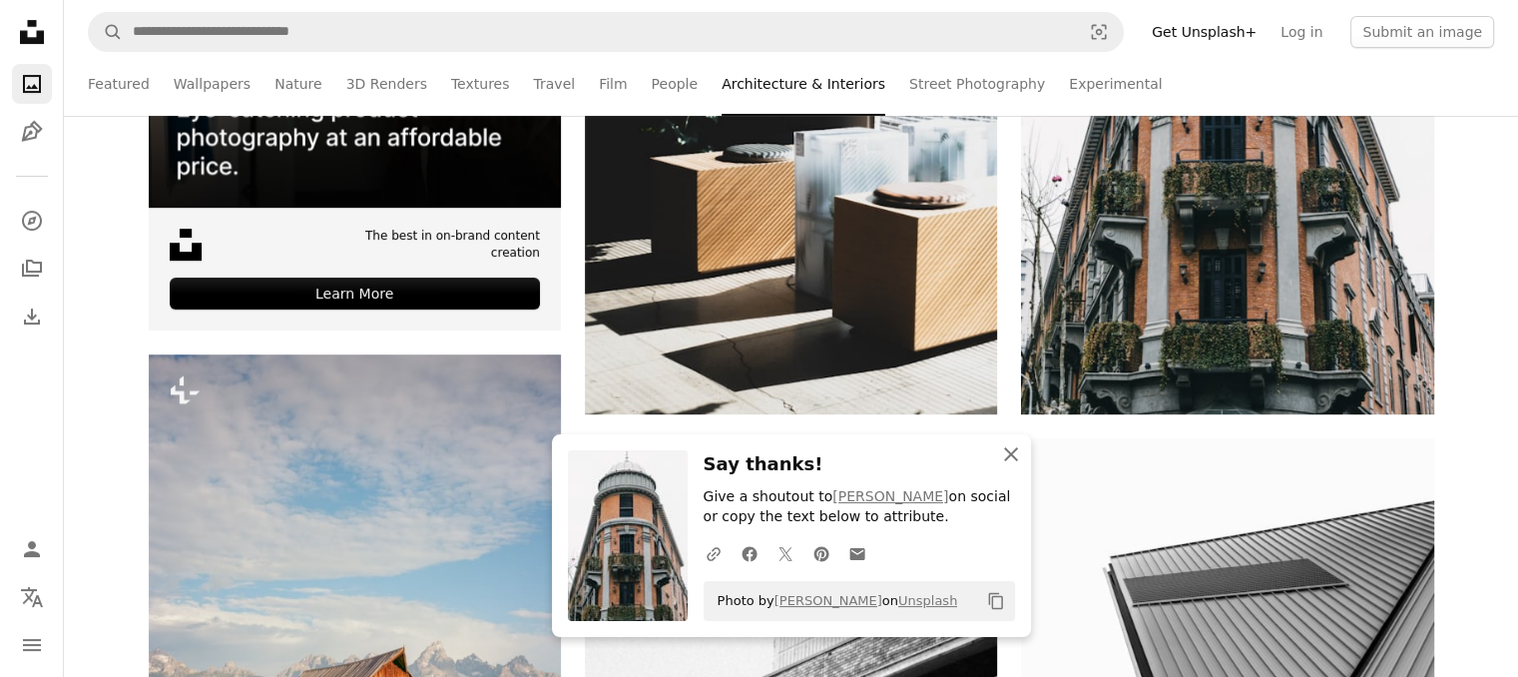
click at [1022, 460] on icon "An X shape" at bounding box center [1011, 454] width 24 height 24
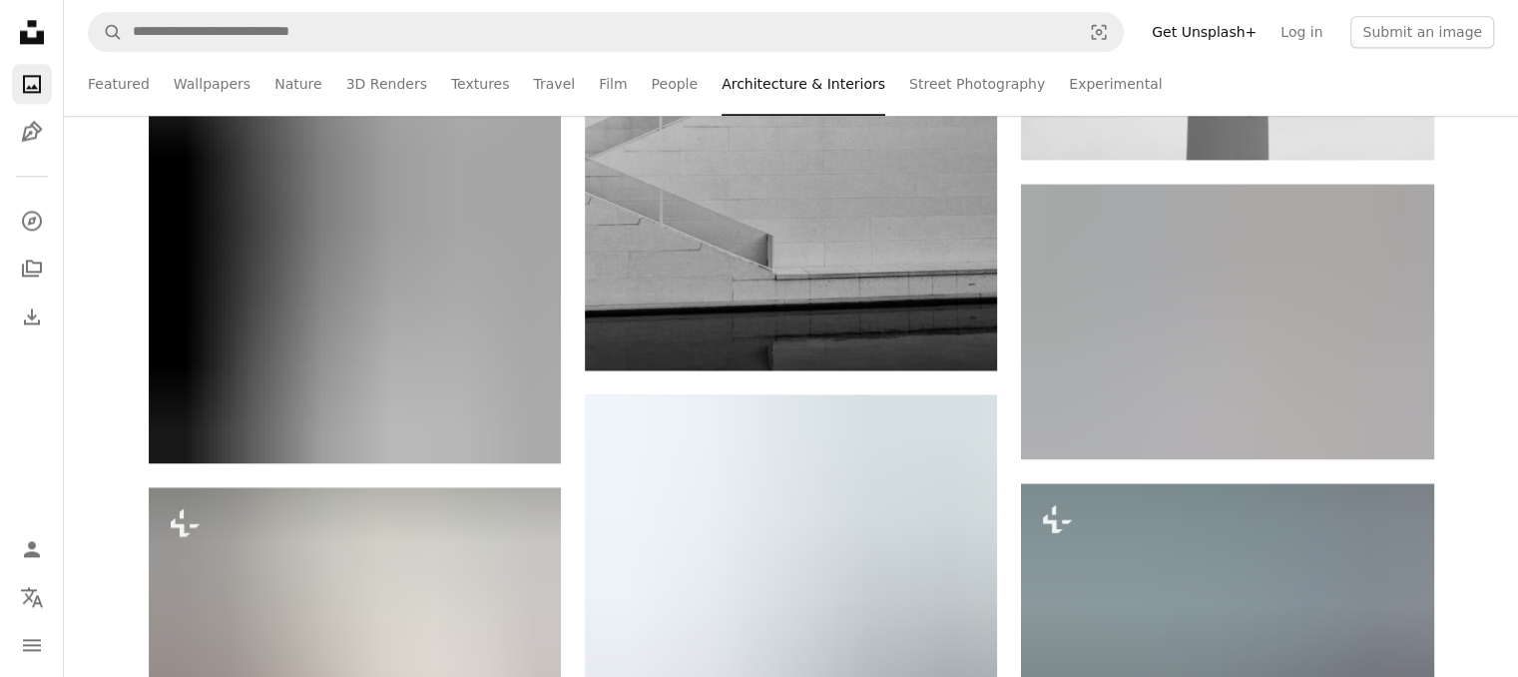
scroll to position [2718, 0]
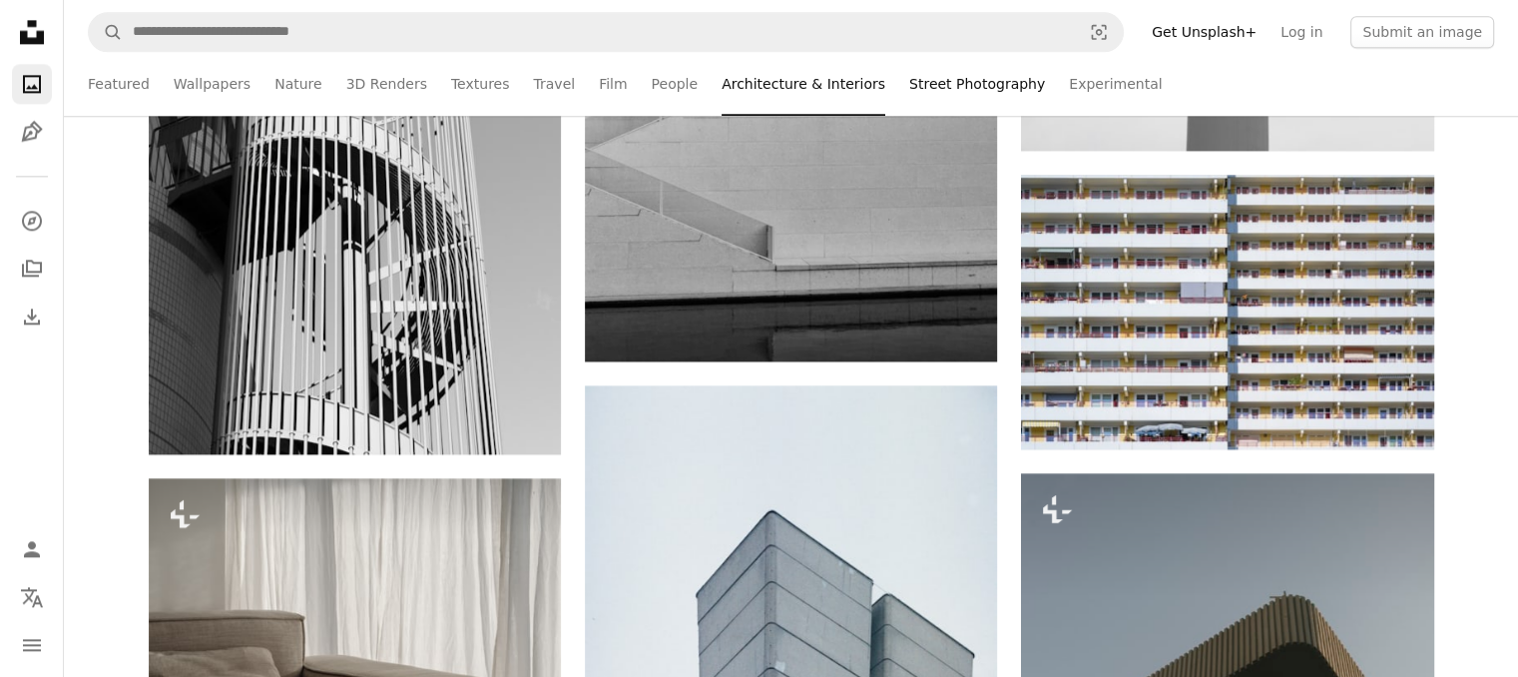
click at [909, 87] on link "Street Photography" at bounding box center [977, 84] width 136 height 64
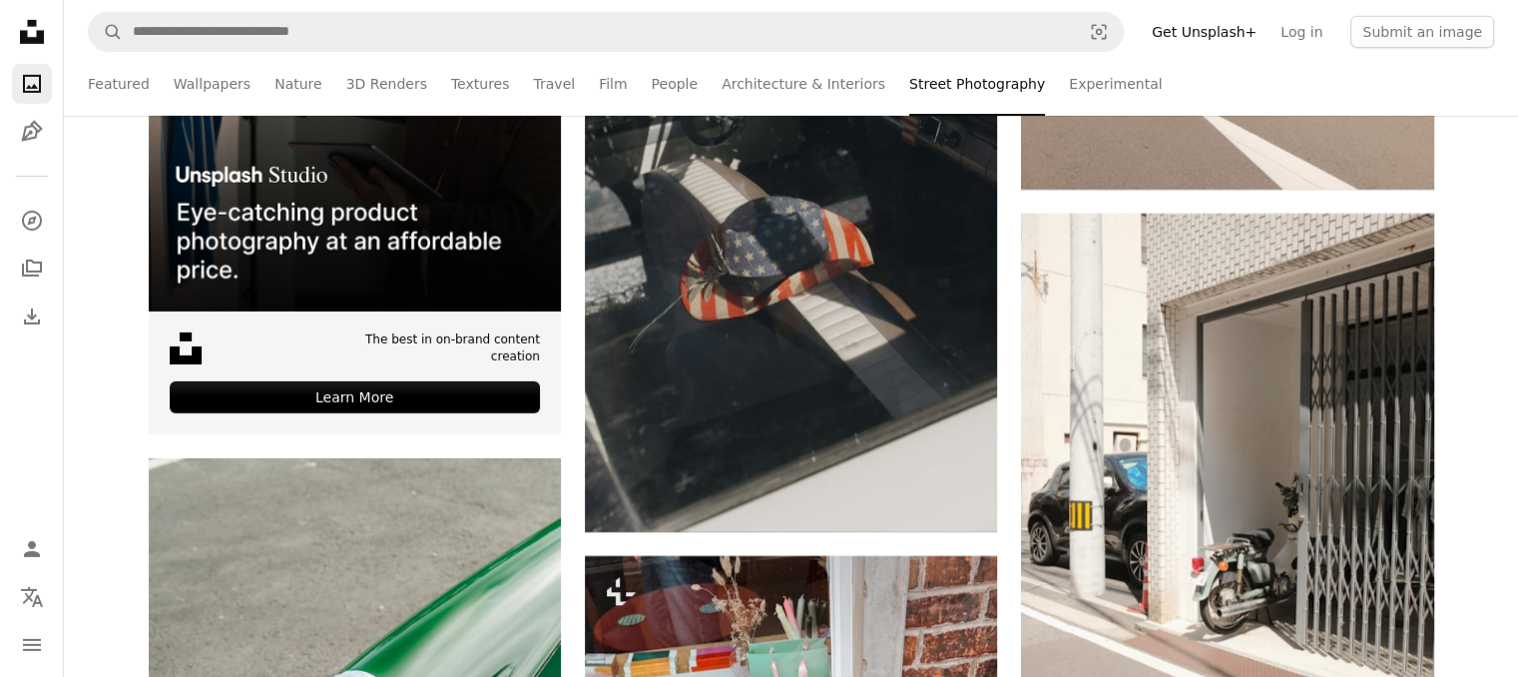
scroll to position [6623, 0]
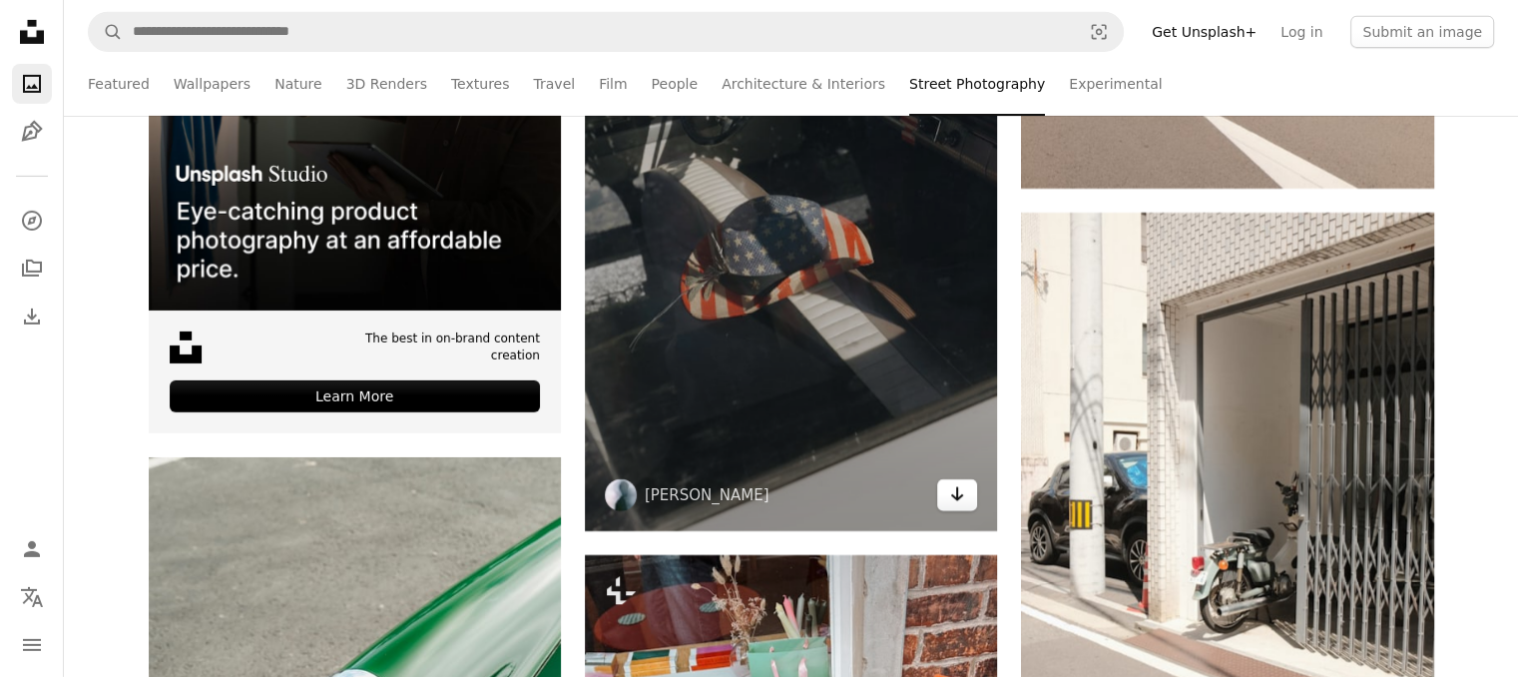
click at [962, 487] on icon "Arrow pointing down" at bounding box center [957, 494] width 16 height 24
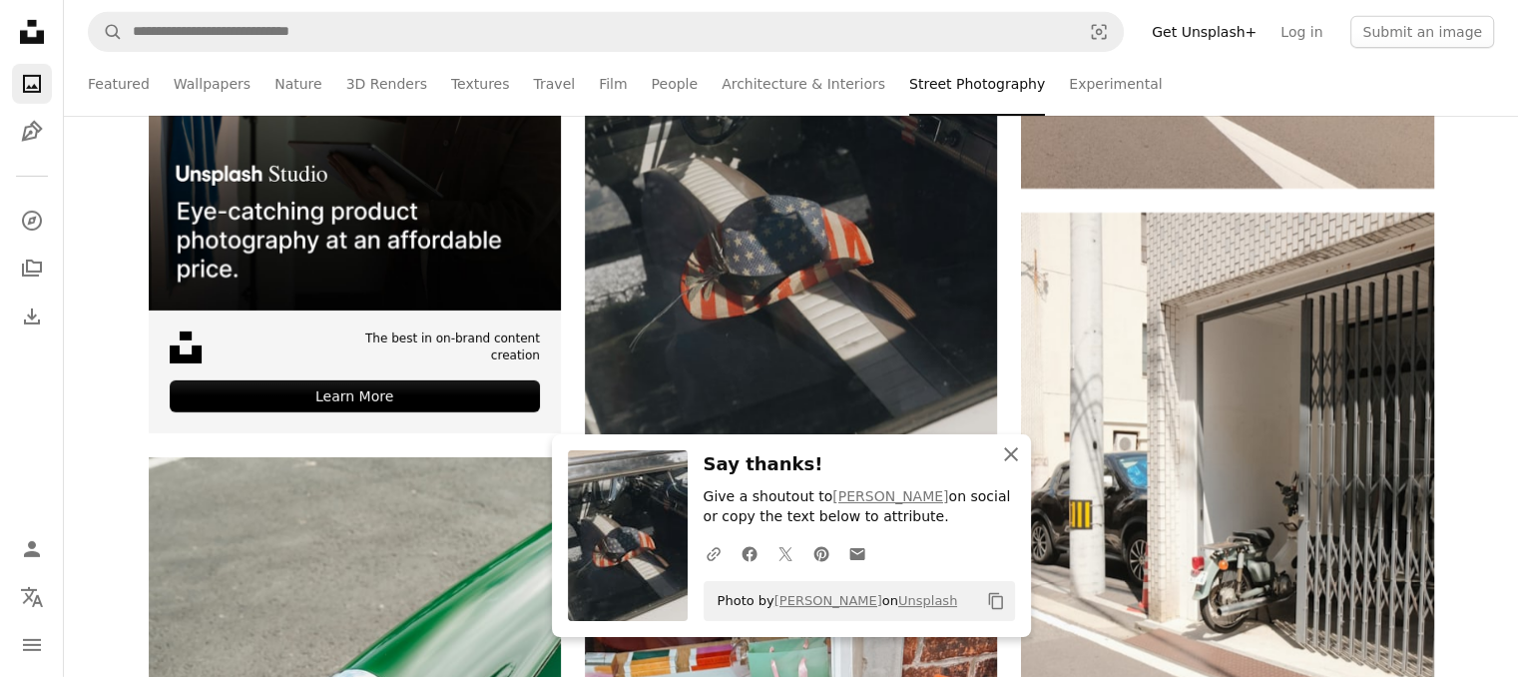
click at [1010, 453] on icon "button" at bounding box center [1011, 454] width 14 height 14
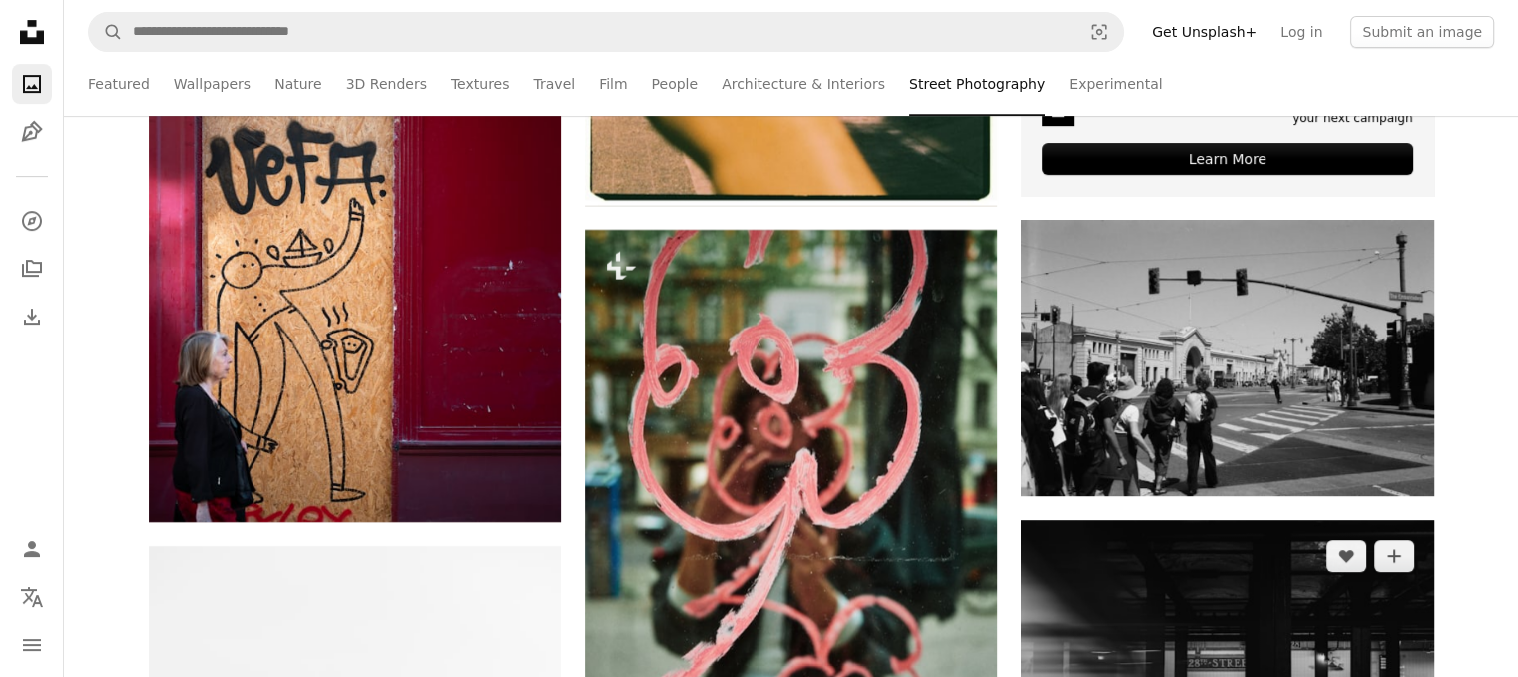
scroll to position [8454, 0]
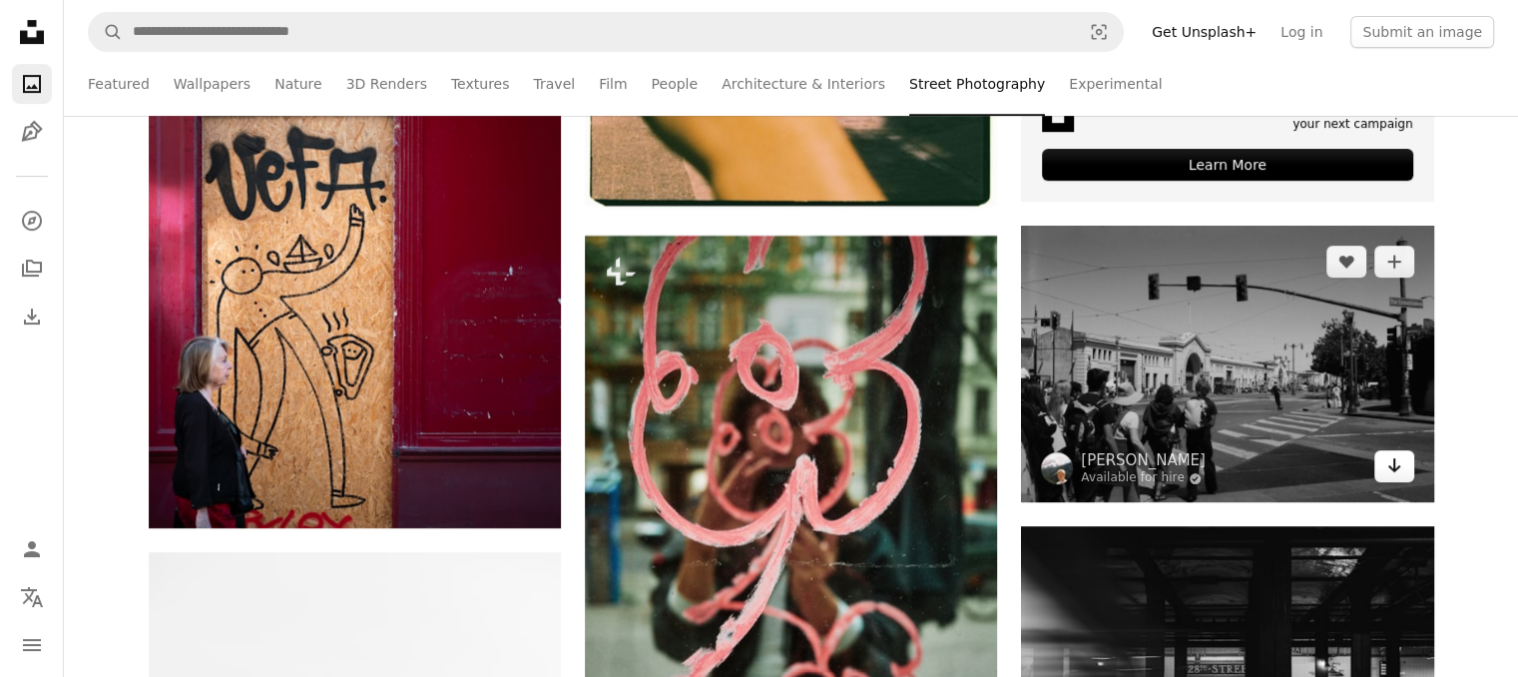
click at [1403, 459] on link "Arrow pointing down" at bounding box center [1394, 466] width 40 height 32
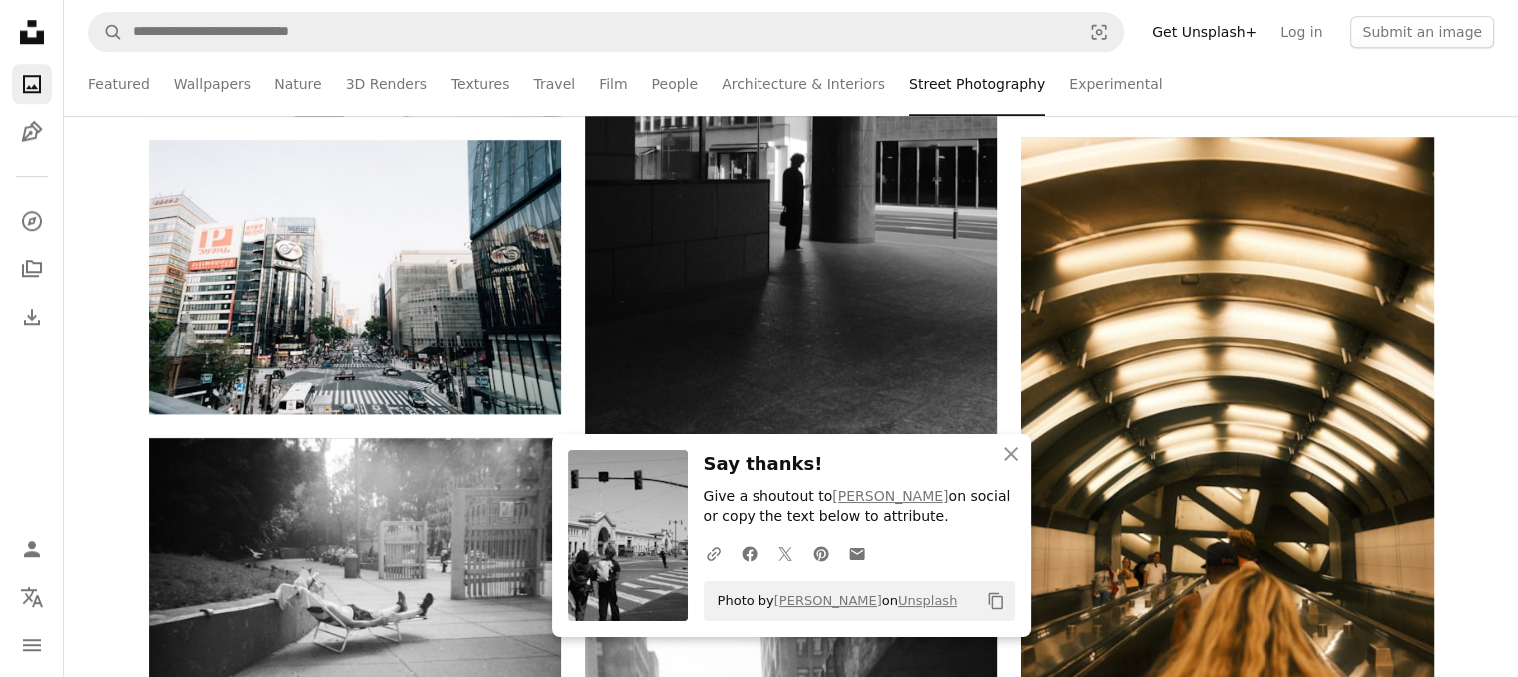
scroll to position [9454, 0]
